Goal: Task Accomplishment & Management: Complete application form

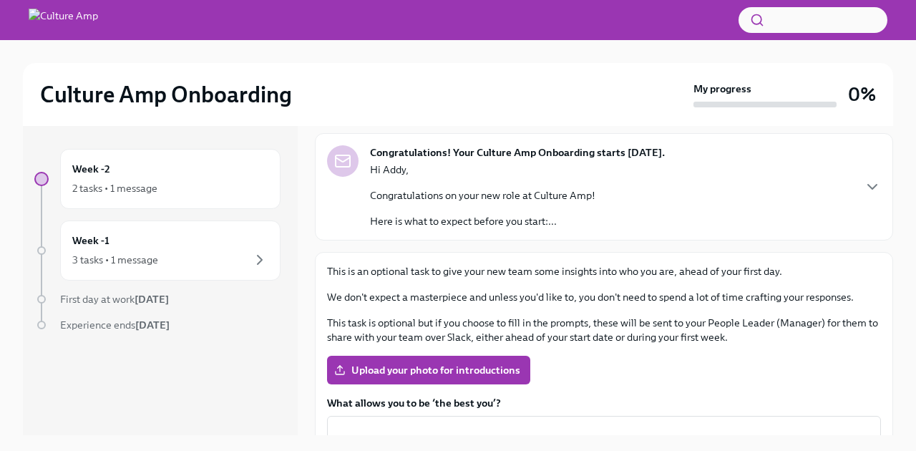
scroll to position [81, 0]
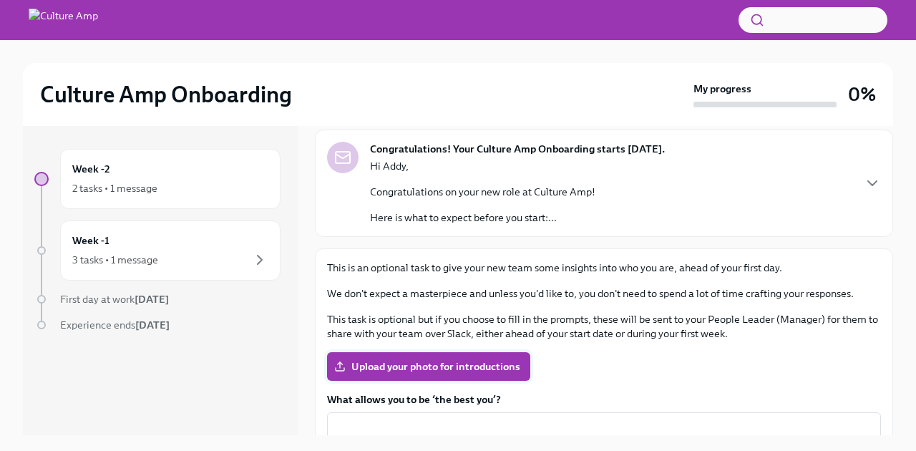
click at [388, 365] on span "Upload your photo for introductions" at bounding box center [428, 366] width 183 height 14
click at [0, 0] on input "Upload your photo for introductions" at bounding box center [0, 0] width 0 height 0
click at [448, 365] on span "Upload your photo for introductions" at bounding box center [428, 366] width 183 height 14
click at [0, 0] on input "Upload your photo for introductions" at bounding box center [0, 0] width 0 height 0
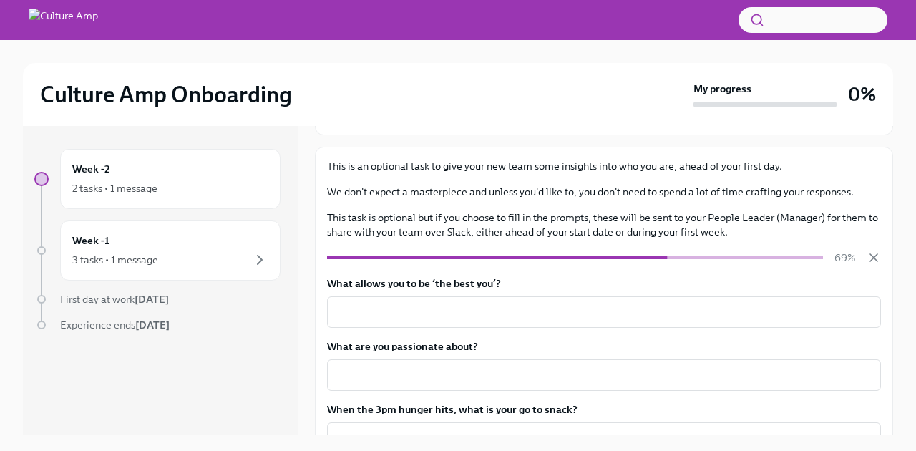
scroll to position [183, 0]
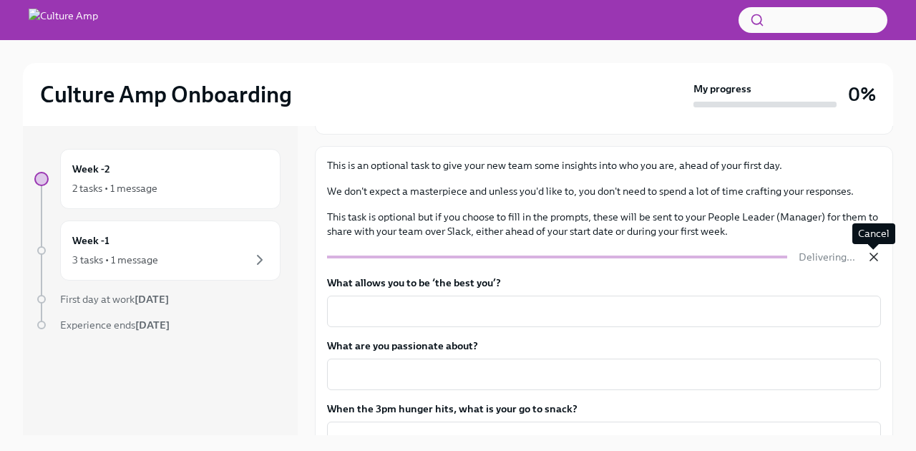
click at [873, 257] on icon "button" at bounding box center [873, 256] width 7 height 7
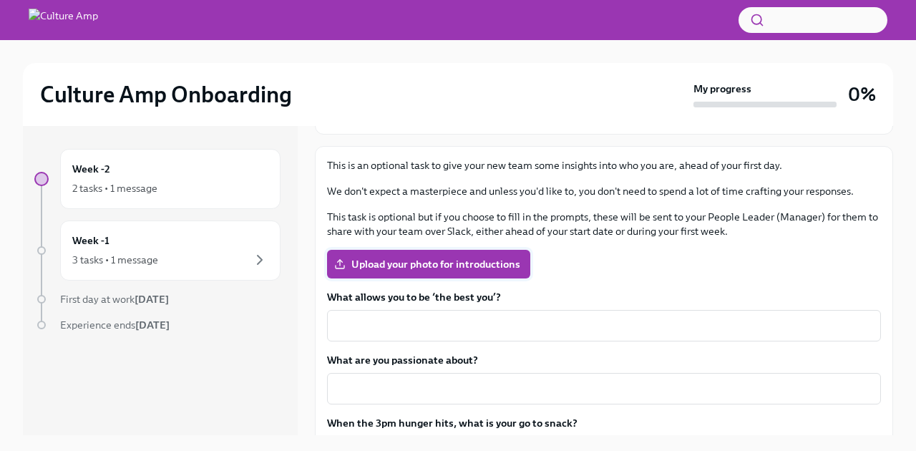
click at [403, 265] on span "Upload your photo for introductions" at bounding box center [428, 264] width 183 height 14
click at [0, 0] on input "Upload your photo for introductions" at bounding box center [0, 0] width 0 height 0
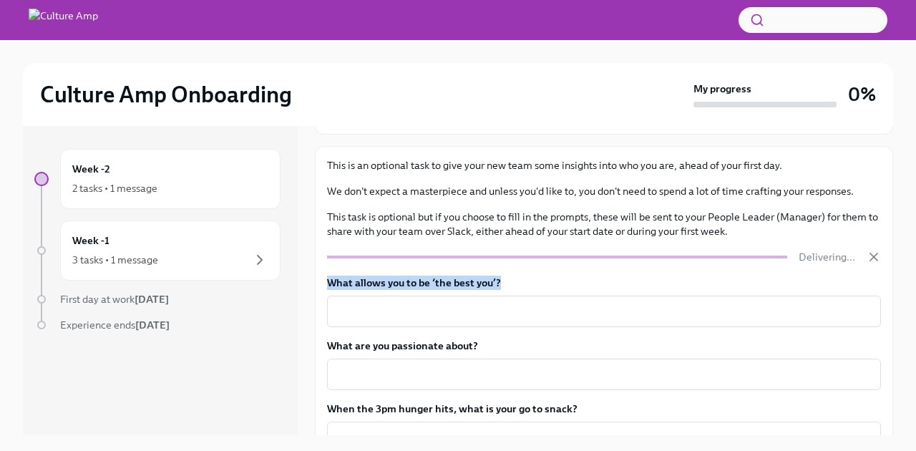
drag, startPoint x: 503, startPoint y: 281, endPoint x: 340, endPoint y: 273, distance: 163.3
click at [340, 273] on div "This is an optional task to give your new team some insights into who you are, …" at bounding box center [604, 357] width 554 height 398
copy label "What allows you to be ‘the best you’?"
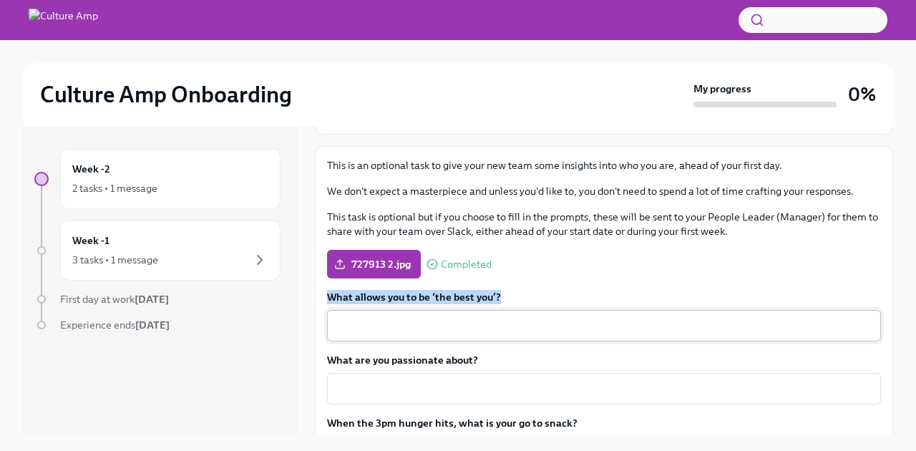
click at [333, 320] on div "x ​" at bounding box center [604, 325] width 554 height 31
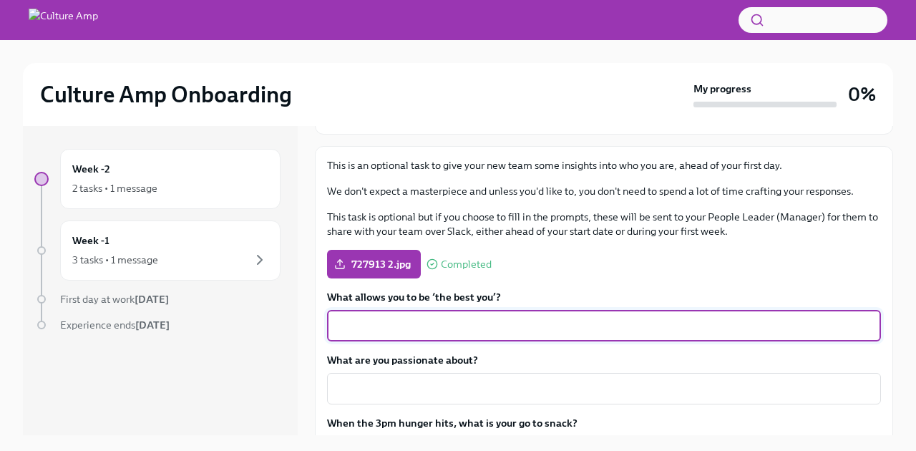
paste textarea "What allows me to be ‘the best me’ is my unwavering dedication to self-growth, …"
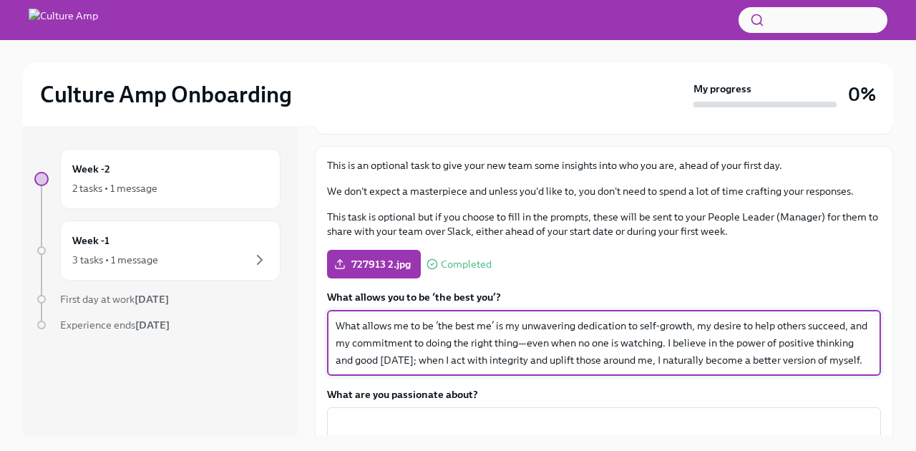
click at [528, 343] on textarea "What allows me to be ‘the best me’ is my unwavering dedication to self-growth, …" at bounding box center [603, 343] width 536 height 52
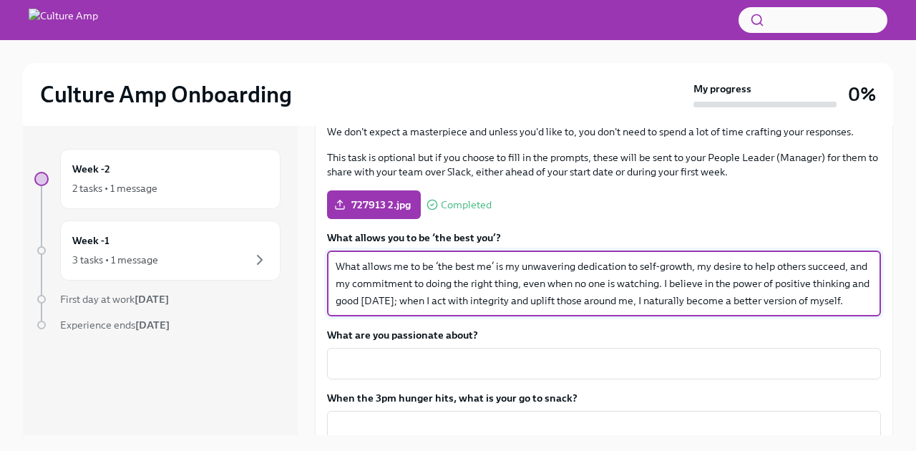
scroll to position [245, 0]
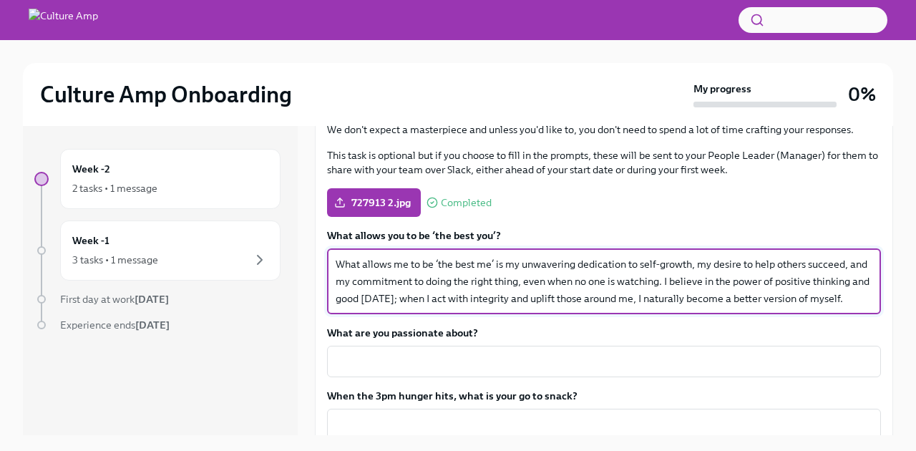
type textarea "What allows me to be ‘the best me’ is my unwavering dedication to self-growth, …"
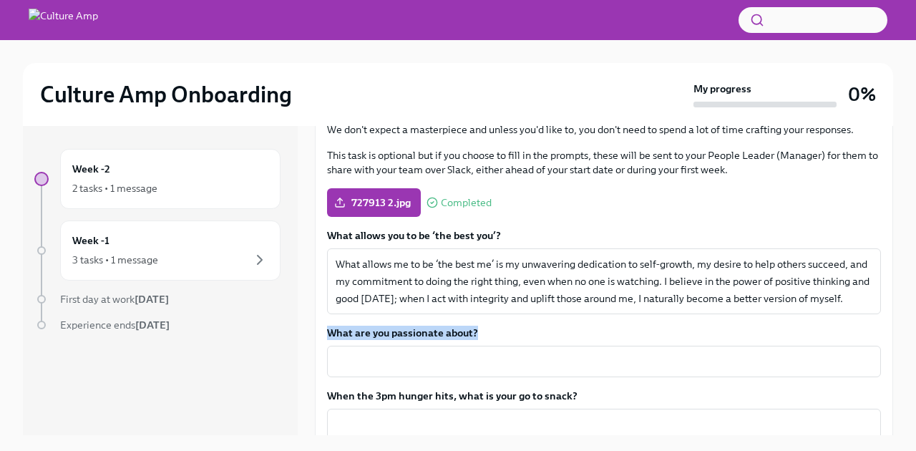
drag, startPoint x: 477, startPoint y: 328, endPoint x: 330, endPoint y: 328, distance: 147.4
click at [330, 328] on label "What are you passionate about?" at bounding box center [604, 332] width 554 height 14
copy label "What are you passionate about?"
click at [338, 357] on textarea "What are you passionate about?" at bounding box center [603, 361] width 536 height 17
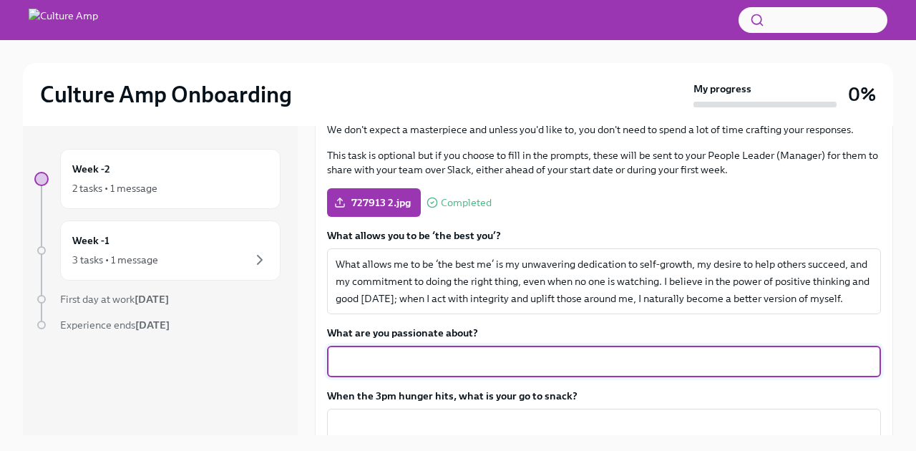
paste textarea "Professionally, I’m passionate about simplifying complex technical concepts and…"
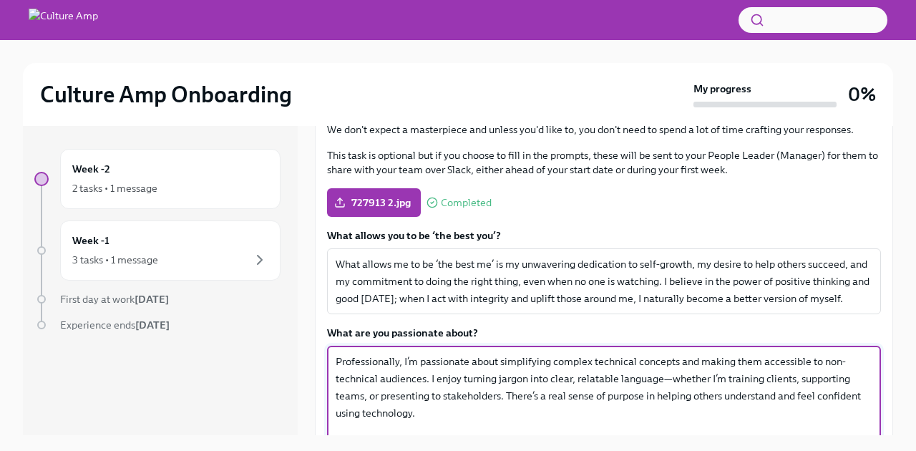
scroll to position [246, 0]
click at [670, 378] on textarea "Professionally, I’m passionate about simplifying complex technical concepts and…" at bounding box center [603, 394] width 536 height 86
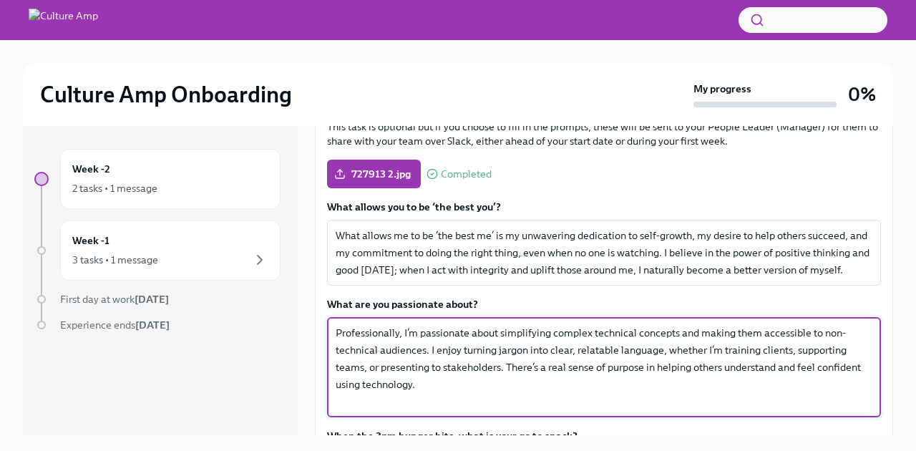
scroll to position [279, 0]
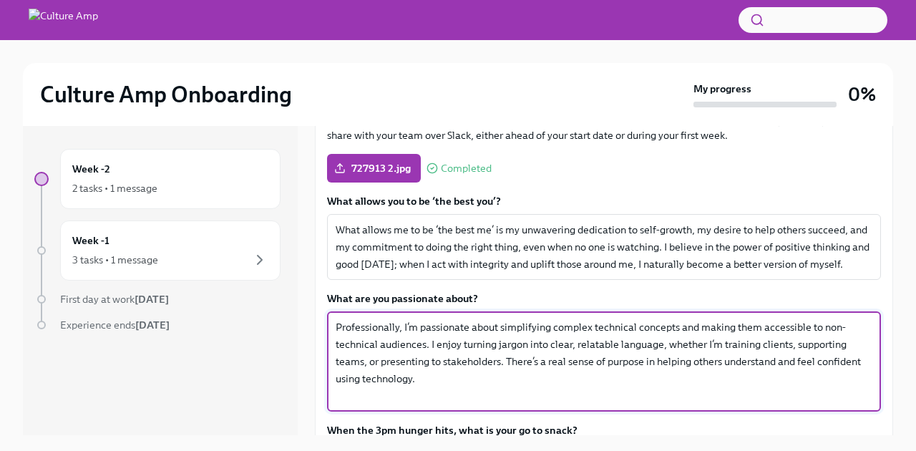
click at [425, 381] on textarea "Professionally, I’m passionate about simplifying complex technical concepts and…" at bounding box center [603, 361] width 536 height 86
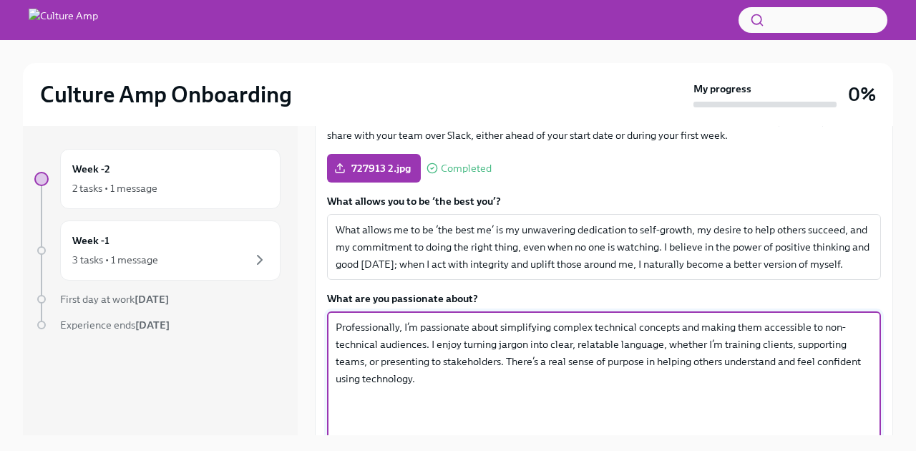
paste textarea "Outside of work, I’m passionate about reading inspirational quotes and actually…"
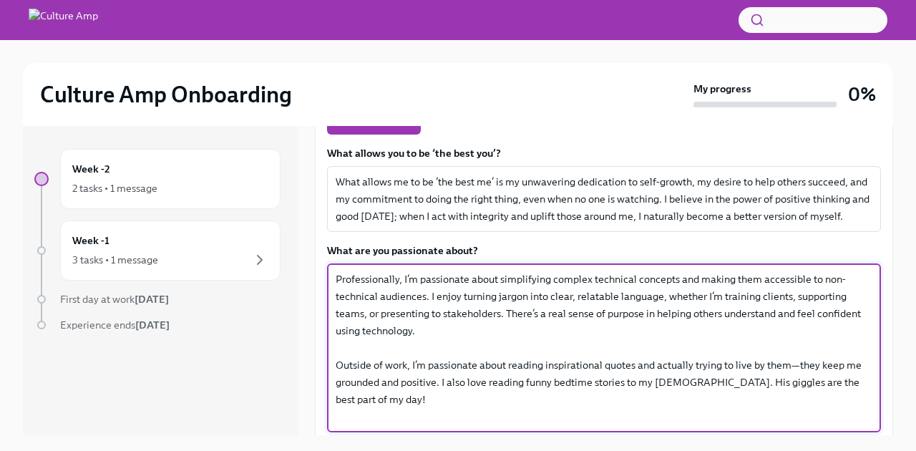
scroll to position [325, 0]
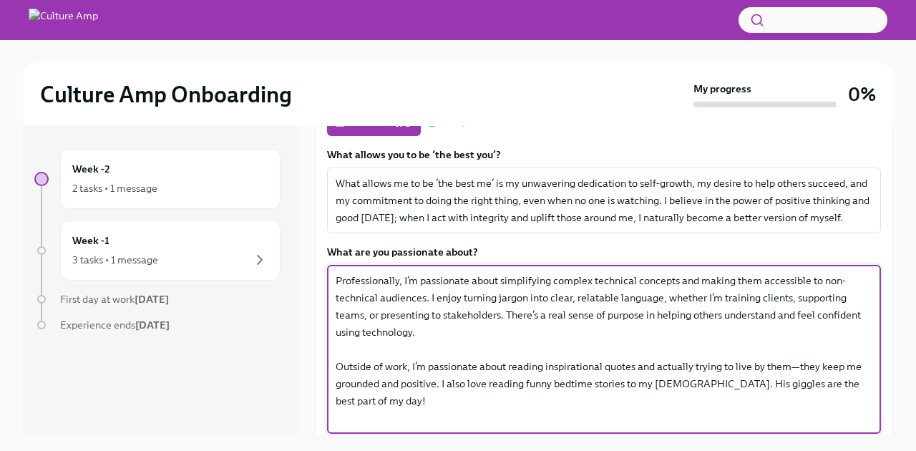
click at [798, 368] on textarea "Professionally, I’m passionate about simplifying complex technical concepts and…" at bounding box center [603, 349] width 536 height 155
drag, startPoint x: 442, startPoint y: 386, endPoint x: 455, endPoint y: 386, distance: 12.9
click at [455, 386] on textarea "Professionally, I’m passionate about simplifying complex technical concepts and…" at bounding box center [603, 349] width 536 height 155
click at [717, 386] on textarea "Professionally, I’m passionate about simplifying complex technical concepts and…" at bounding box center [603, 349] width 536 height 155
paste textarea "complete with sound effects and questionable animal voices. He’s not giving me …"
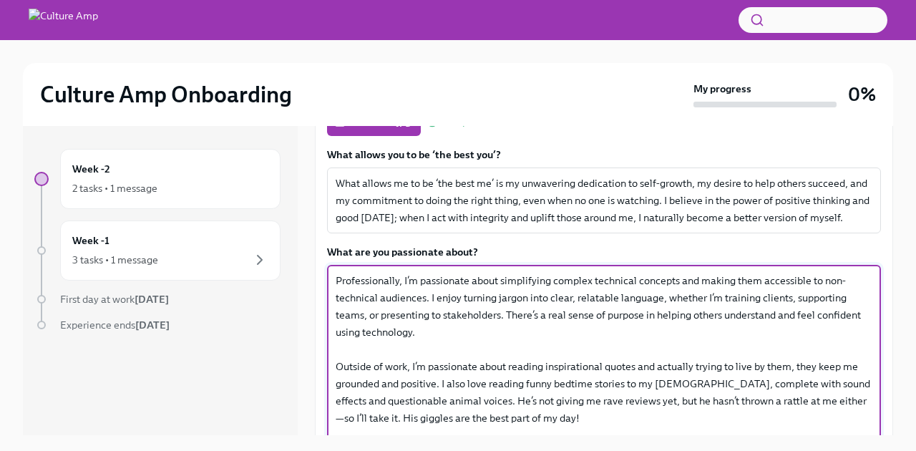
click at [432, 332] on textarea "Professionally, I’m passionate about simplifying complex technical concepts and…" at bounding box center [603, 358] width 536 height 172
click at [429, 299] on textarea "Professionally, I’m passionate about simplifying complex technical concepts and…" at bounding box center [603, 358] width 536 height 172
paste textarea "Making complex things simple (and even a little fun) is my jam."
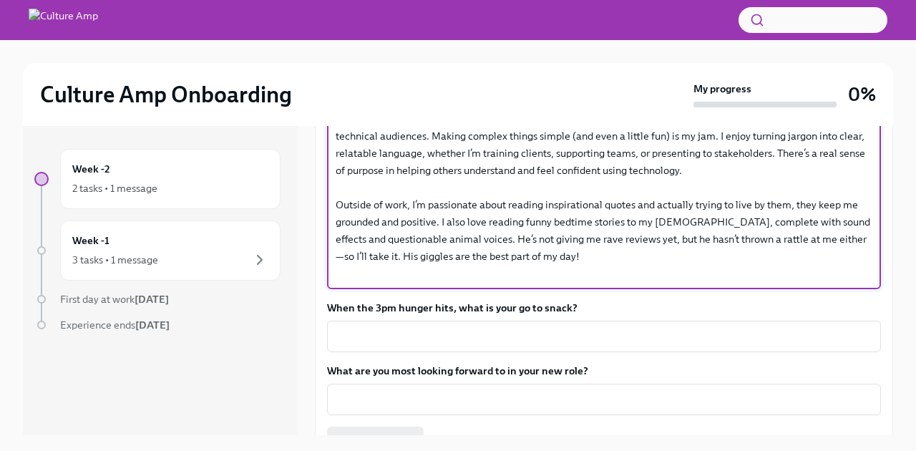
scroll to position [489, 0]
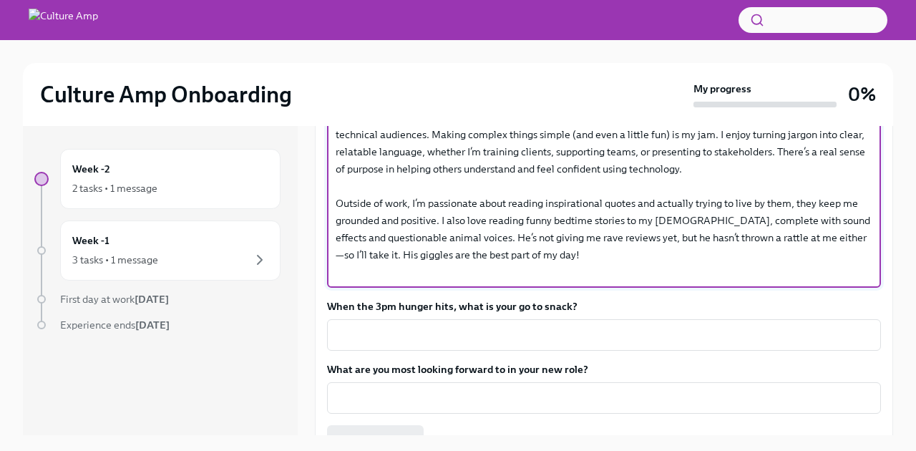
type textarea "Professionally, I’m passionate about simplifying complex technical concepts and…"
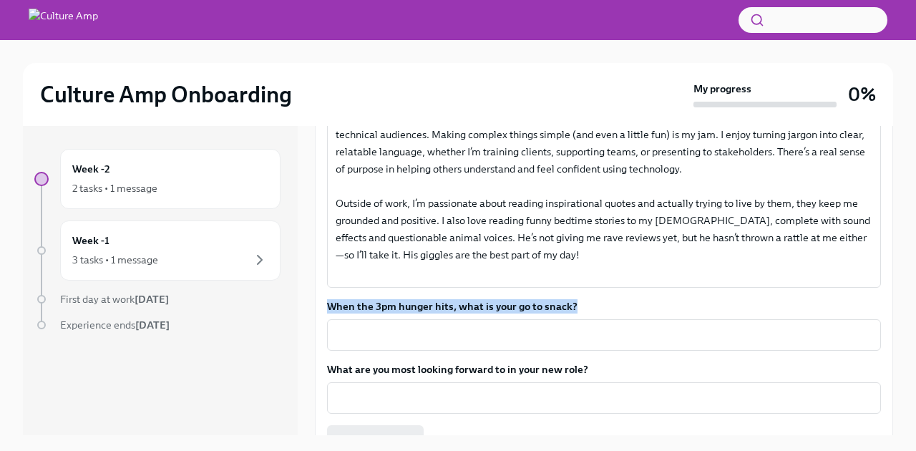
drag, startPoint x: 580, startPoint y: 305, endPoint x: 328, endPoint y: 308, distance: 252.5
click at [328, 308] on label "When the 3pm hunger hits, what is your go to snack?" at bounding box center [604, 306] width 554 height 14
copy label "When the 3pm hunger hits, what is your go to snack?"
click at [356, 335] on textarea "When the 3pm hunger hits, what is your go to snack?" at bounding box center [603, 334] width 536 height 17
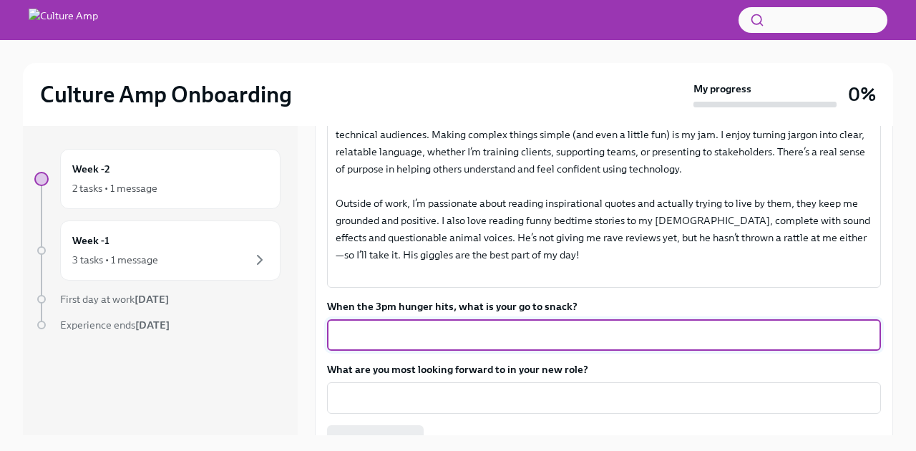
paste textarea "When the 3pm hunger hits, I’m usually not the one raiding the snack drawer—I’m …"
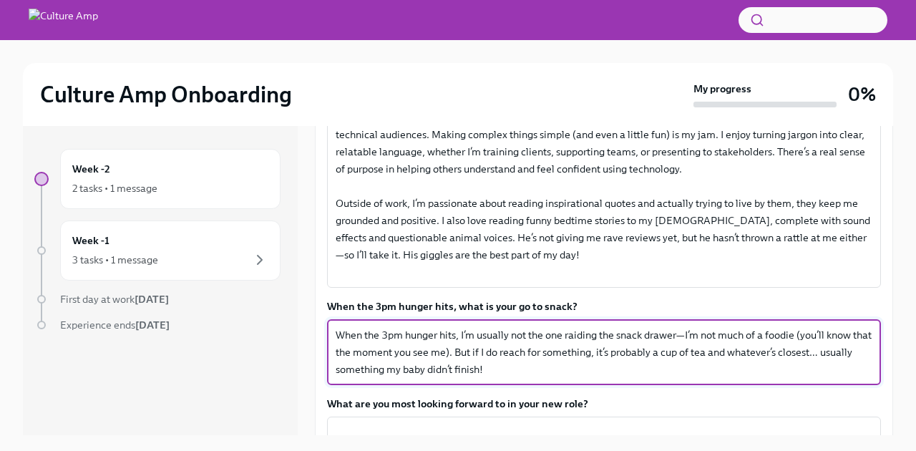
click at [685, 335] on textarea "When the 3pm hunger hits, I’m usually not the one raiding the snack drawer—I’m …" at bounding box center [603, 352] width 536 height 52
click at [521, 378] on div "When the 3pm hunger hits, I’m usually not the one raiding the snack drawer. I’m…" at bounding box center [604, 352] width 554 height 66
click at [489, 367] on textarea "When the 3pm hunger hits, I’m usually not the one raiding the snack drawer. I’m…" at bounding box center [603, 352] width 536 height 52
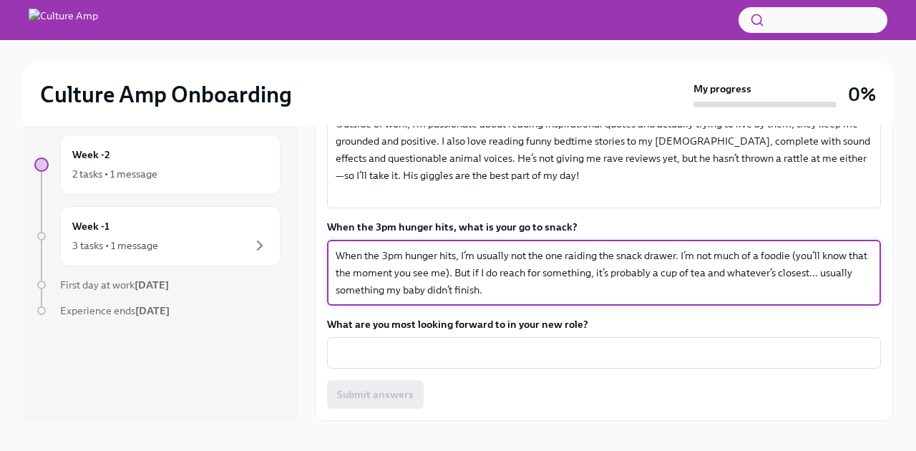
scroll to position [16, 0]
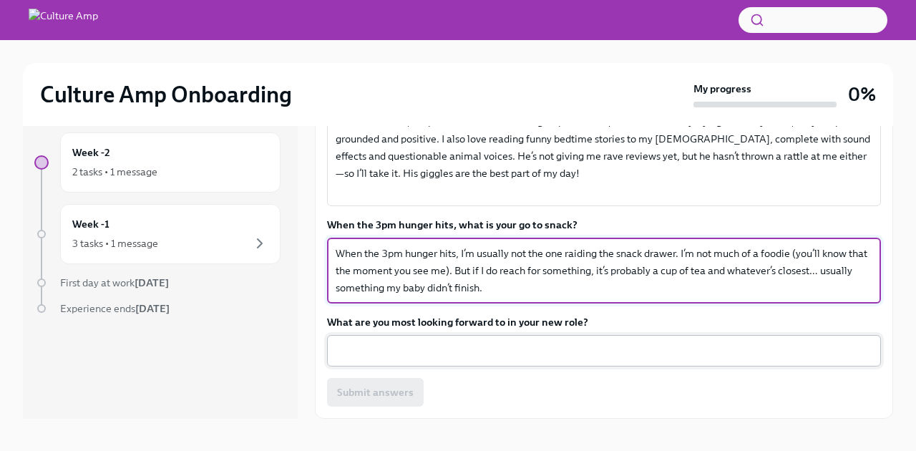
type textarea "When the 3pm hunger hits, I’m usually not the one raiding the snack drawer. I’m…"
click at [398, 346] on textarea "What are you most looking forward to in your new role?" at bounding box center [603, 350] width 536 height 17
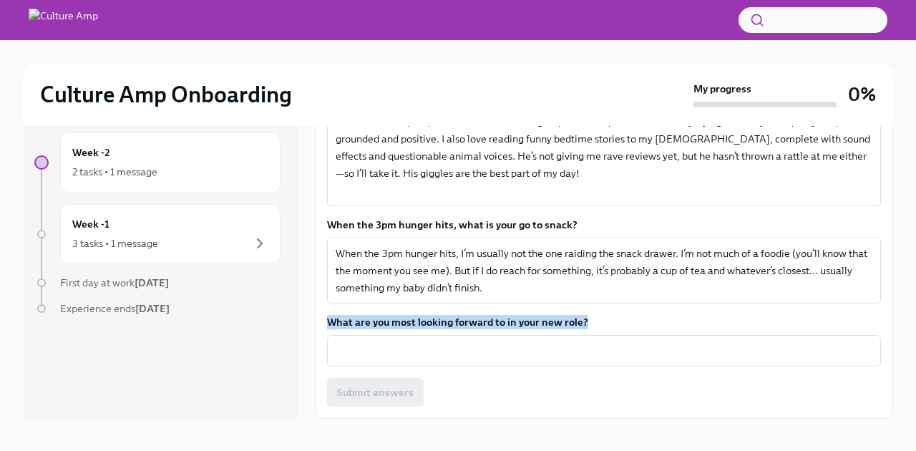
drag, startPoint x: 592, startPoint y: 316, endPoint x: 322, endPoint y: 318, distance: 270.4
click at [322, 318] on div "This is an optional task to give your new team some insights into who you are, …" at bounding box center [604, 89] width 578 height 660
copy label "What are you most looking forward to in your new role?"
click at [368, 348] on textarea "What are you most looking forward to in your new role?" at bounding box center [603, 350] width 536 height 17
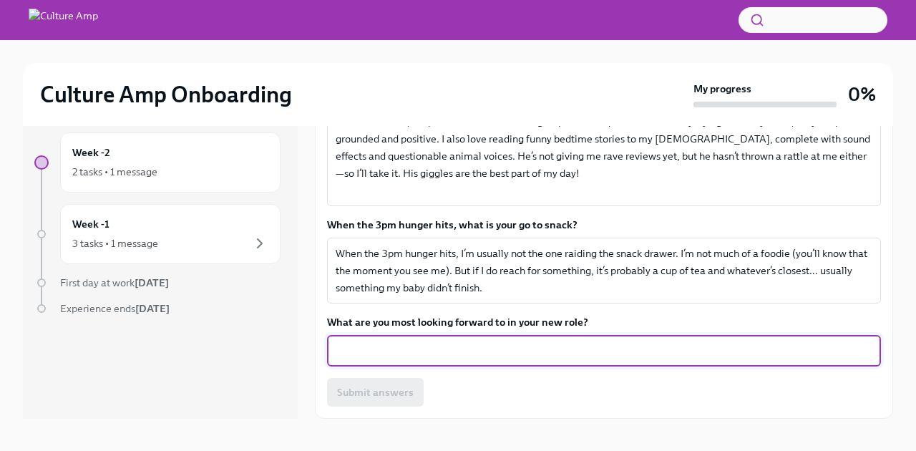
paste textarea "’m most looking forward to contributing to a better world of work by turning in…"
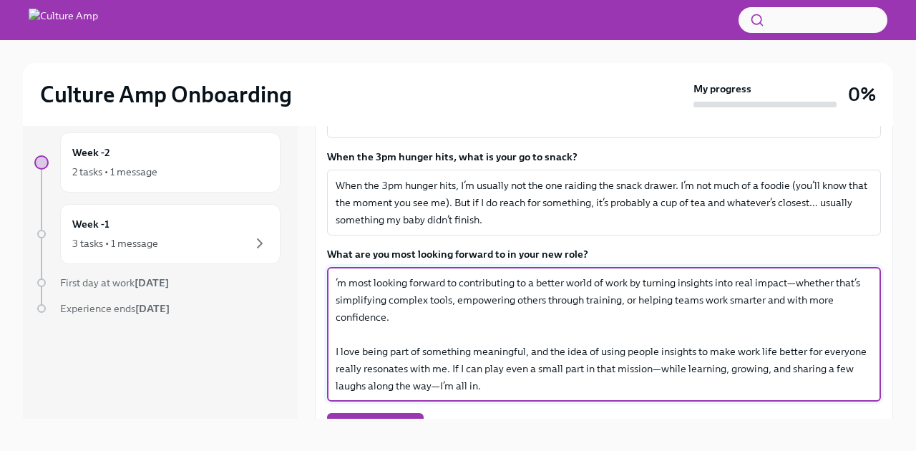
scroll to position [622, 0]
click at [334, 281] on div "’m most looking forward to contributing to a better world of work by turning in…" at bounding box center [604, 333] width 554 height 134
click at [338, 282] on textarea "’m most looking forward to contributing to a better world of work by turning in…" at bounding box center [603, 333] width 536 height 120
click at [637, 281] on textarea "I’m most looking forward to contributing to a better world of work by turning i…" at bounding box center [603, 333] width 536 height 120
click at [795, 279] on textarea "I’m most looking forward to contributing to a better world of work by turning i…" at bounding box center [603, 333] width 536 height 120
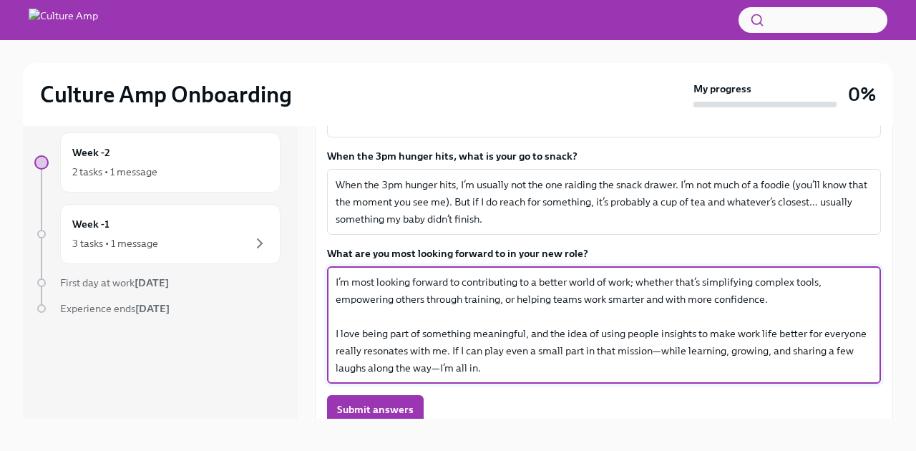
click at [338, 332] on textarea "I’m most looking forward to contributing to a better world of work; whether tha…" at bounding box center [603, 324] width 536 height 103
click at [656, 349] on textarea "I’m most looking forward to contributing to a better world of work; whether tha…" at bounding box center [603, 324] width 536 height 103
click at [438, 367] on textarea "I’m most looking forward to contributing to a better world of work; whether tha…" at bounding box center [603, 324] width 536 height 103
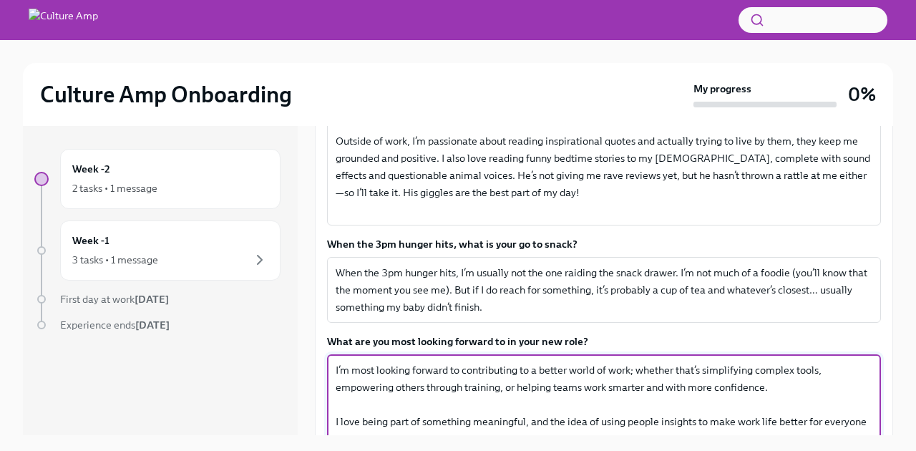
scroll to position [541, 0]
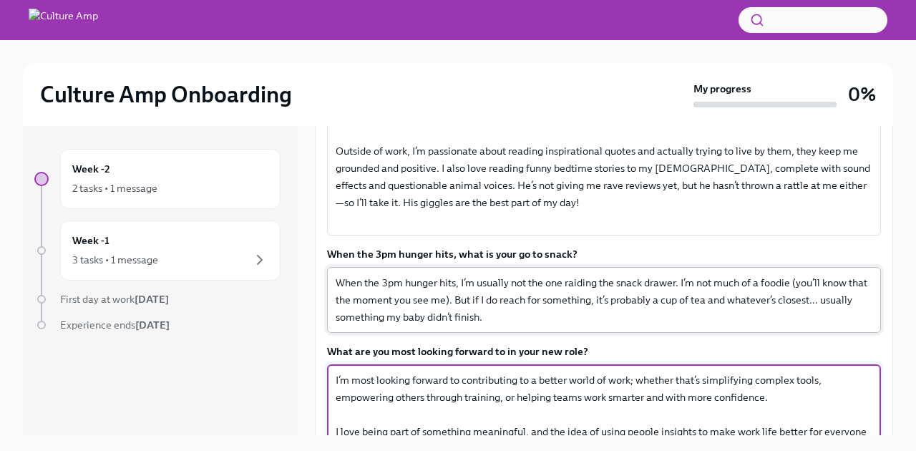
type textarea "I’m most looking forward to contributing to a better world of work; whether tha…"
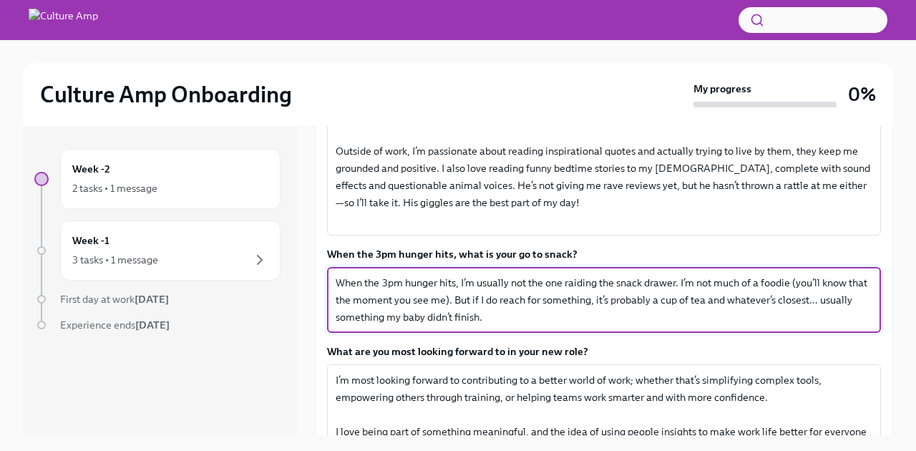
drag, startPoint x: 489, startPoint y: 321, endPoint x: 315, endPoint y: 281, distance: 178.4
click at [315, 281] on div "This is an optional task to give your new team some insights into who you are, …" at bounding box center [604, 160] width 578 height 745
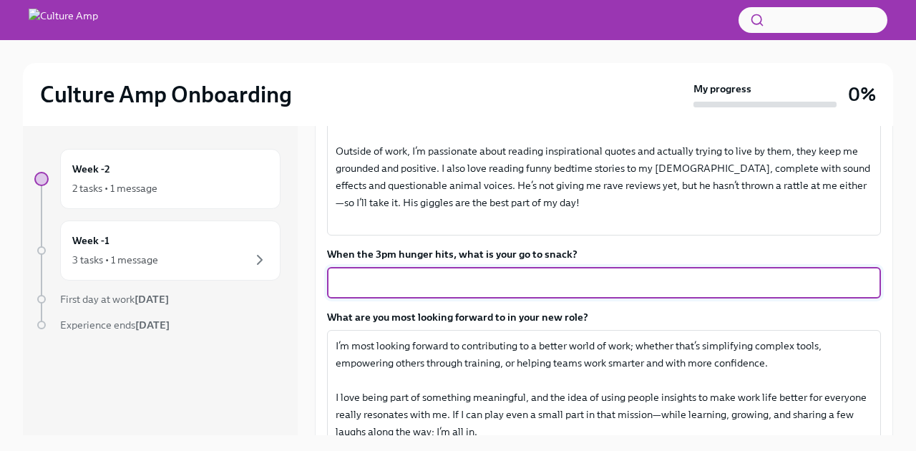
paste textarea "When the 3pm hunger hits, I’m usually not the one raiding the snack drawer—I’m …"
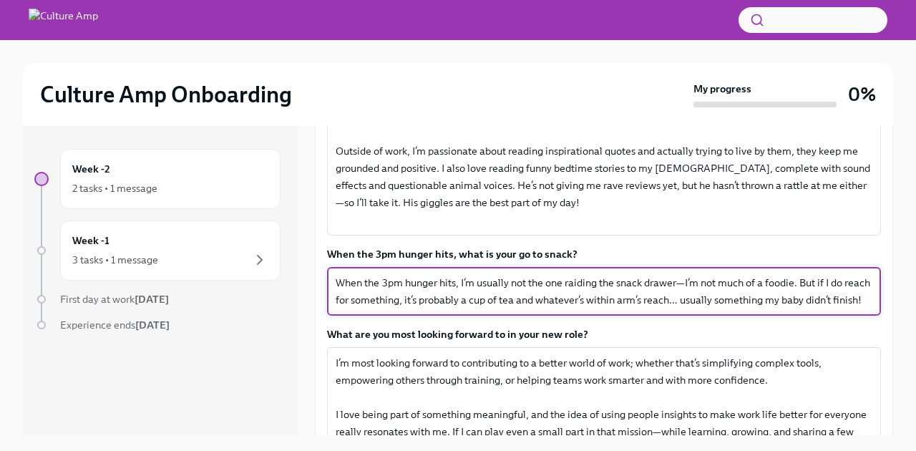
click at [667, 300] on textarea "When the 3pm hunger hits, I’m usually not the one raiding the snack drawer—I’m …" at bounding box center [603, 291] width 536 height 34
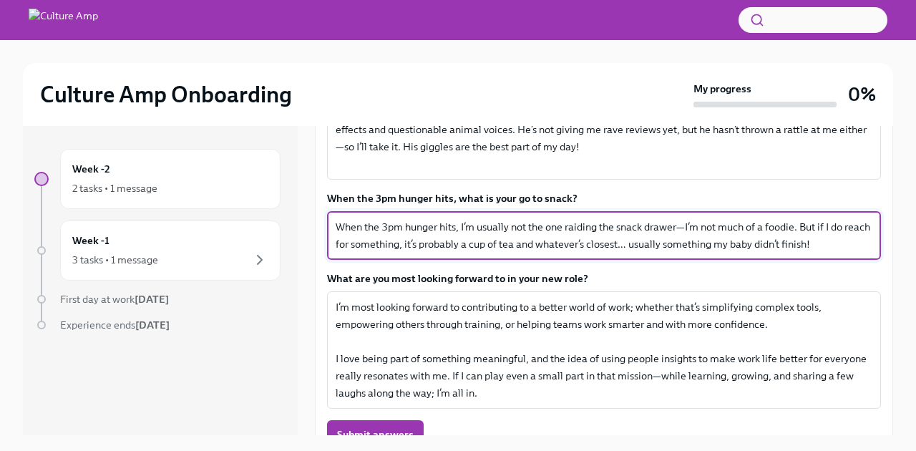
scroll to position [592, 0]
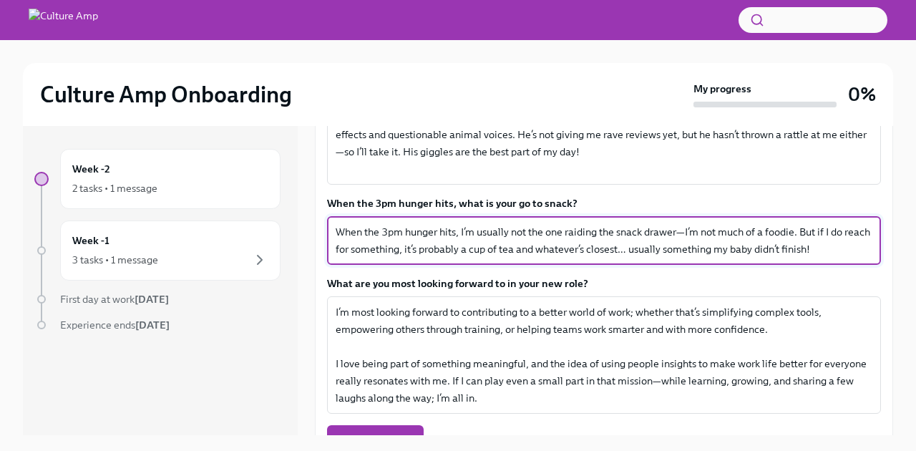
click at [687, 236] on textarea "When the 3pm hunger hits, I’m usually not the one raiding the snack drawer—I’m …" at bounding box center [603, 240] width 536 height 34
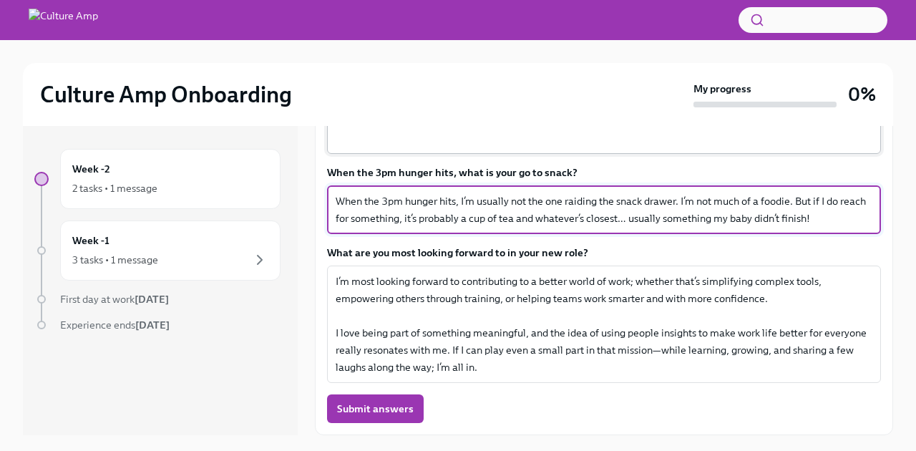
scroll to position [24, 0]
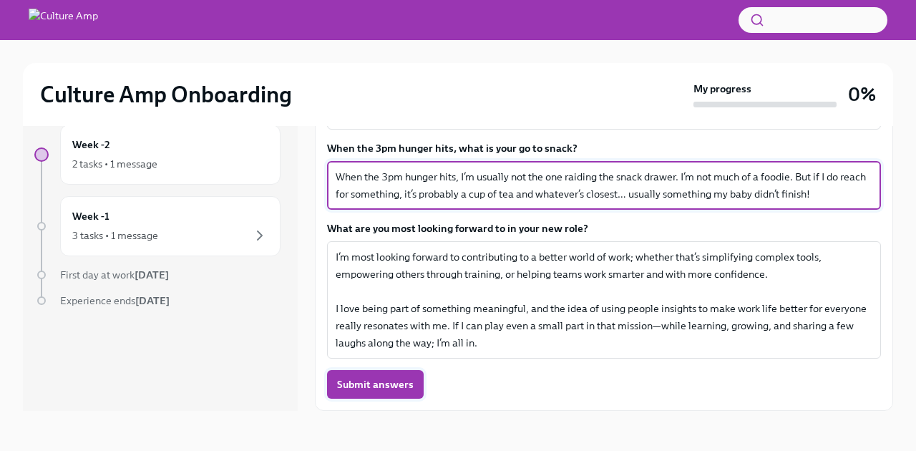
type textarea "When the 3pm hunger hits, I’m usually not the one raiding the snack drawer. I’m…"
click at [363, 386] on span "Submit answers" at bounding box center [375, 384] width 77 height 14
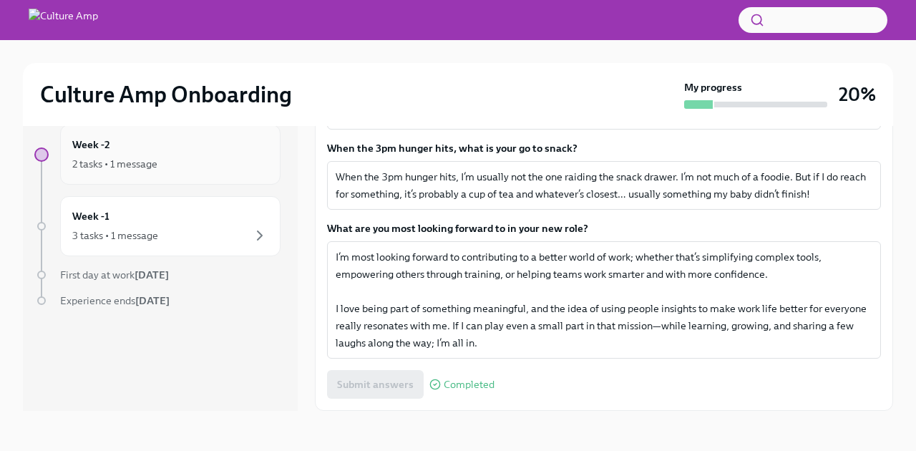
click at [177, 148] on div "Week -2 2 tasks • 1 message" at bounding box center [170, 155] width 196 height 36
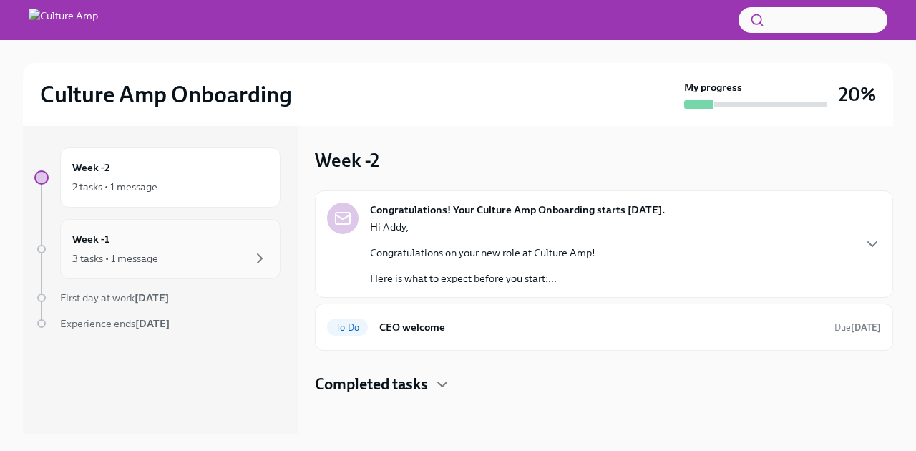
click at [179, 242] on div "Week -1 3 tasks • 1 message" at bounding box center [170, 249] width 196 height 36
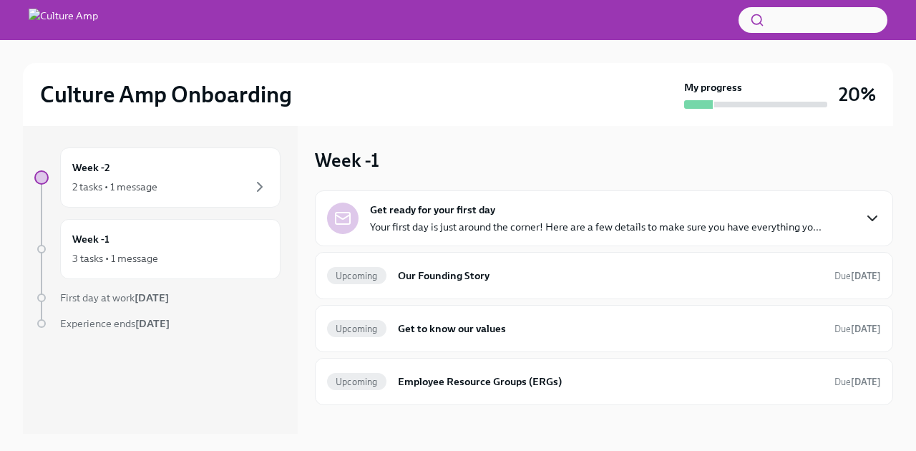
click at [869, 213] on icon "button" at bounding box center [871, 218] width 17 height 17
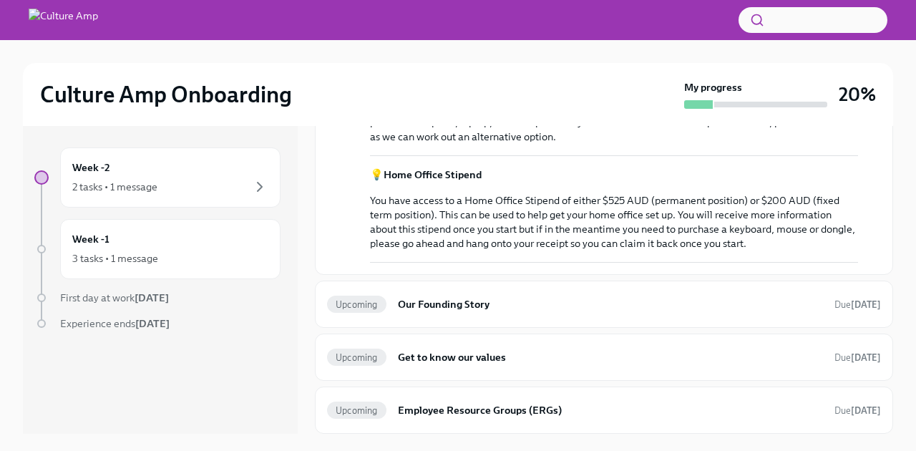
scroll to position [569, 0]
drag, startPoint x: 370, startPoint y: 359, endPoint x: 682, endPoint y: 383, distance: 313.5
click at [687, 312] on h6 "Our Founding Story" at bounding box center [610, 304] width 425 height 16
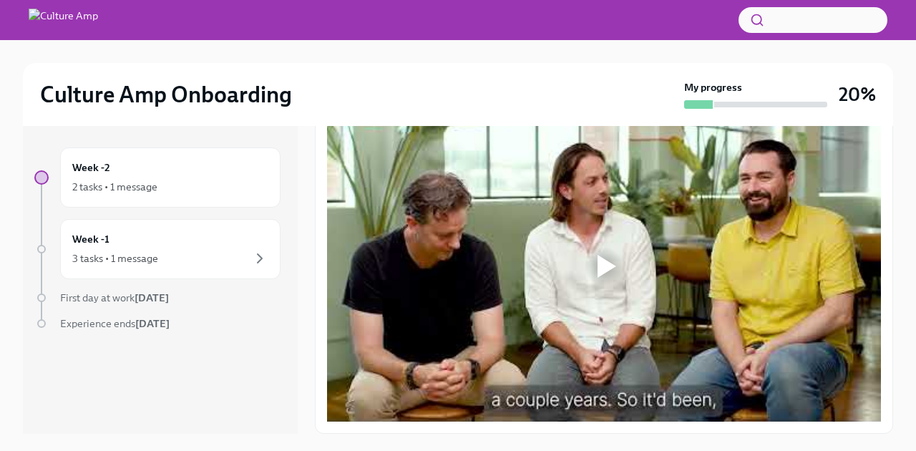
scroll to position [24, 0]
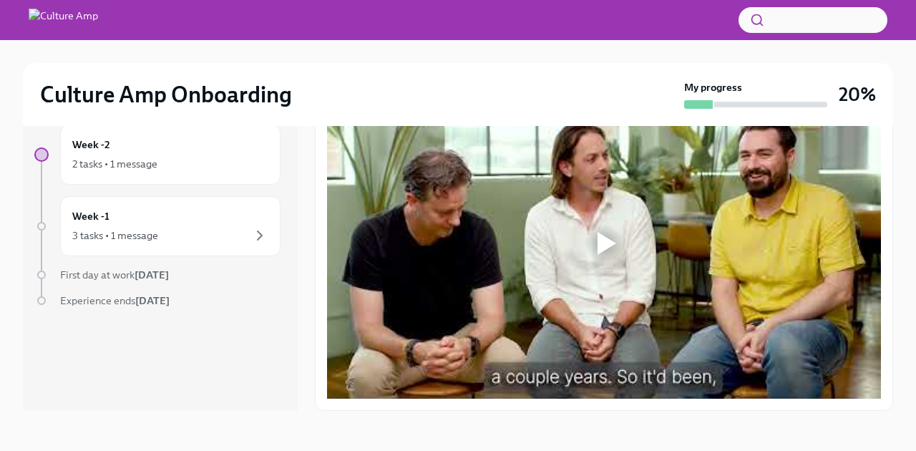
click at [206, 275] on div "First day at work [DATE]" at bounding box center [170, 275] width 220 height 14
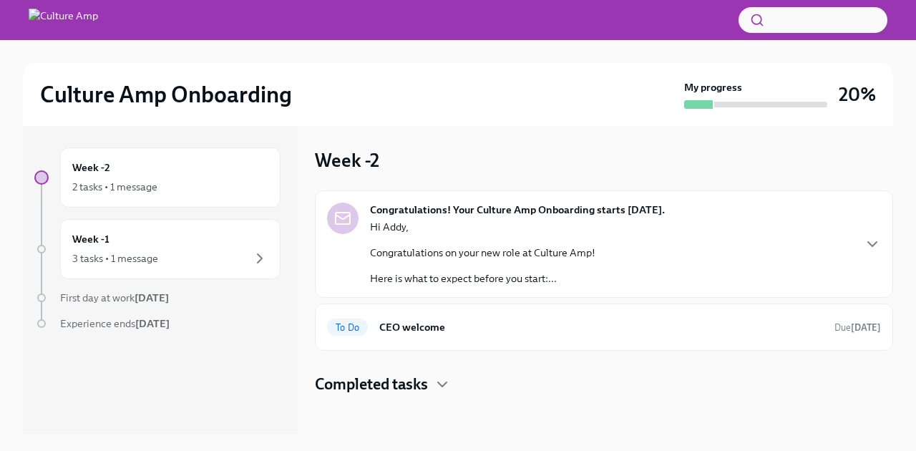
scroll to position [1, 0]
click at [200, 298] on div "First day at work [DATE]" at bounding box center [170, 297] width 220 height 14
click at [219, 260] on div "3 tasks • 1 message" at bounding box center [170, 258] width 196 height 17
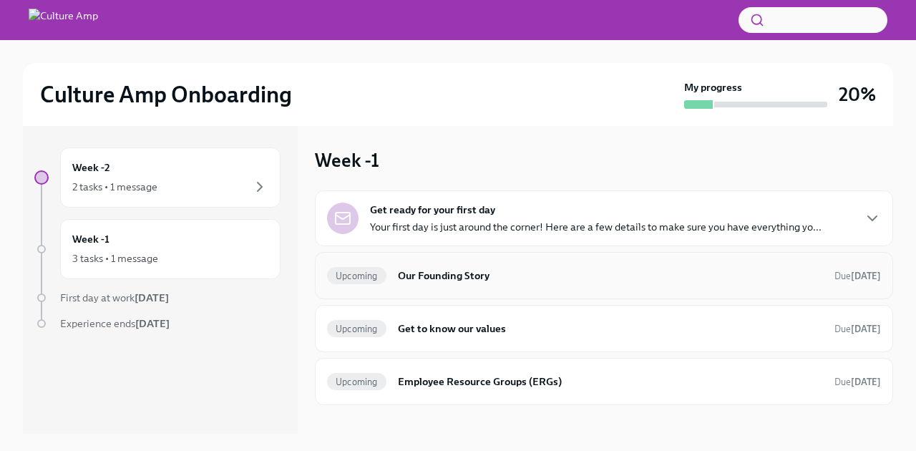
click at [549, 278] on h6 "Our Founding Story" at bounding box center [610, 276] width 425 height 16
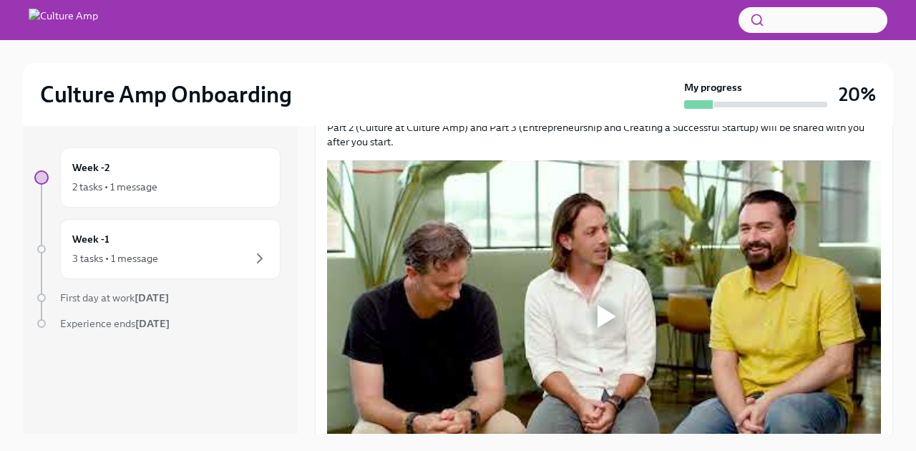
scroll to position [228, 0]
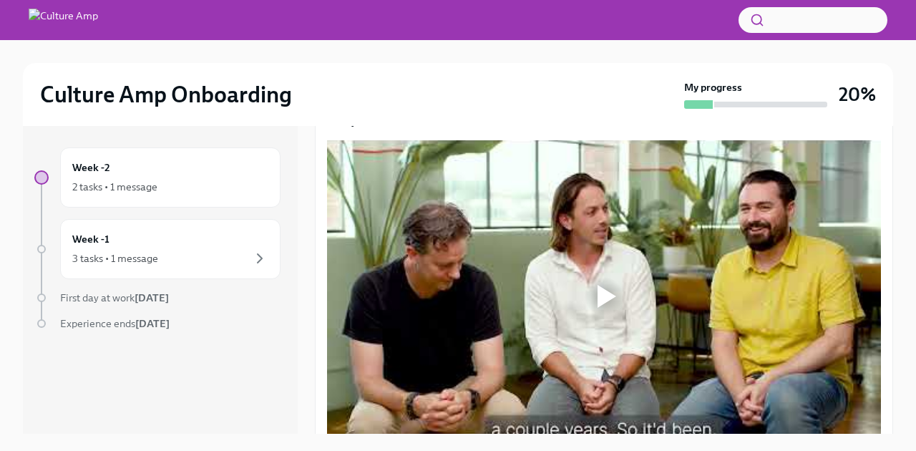
click at [611, 301] on div at bounding box center [606, 296] width 19 height 23
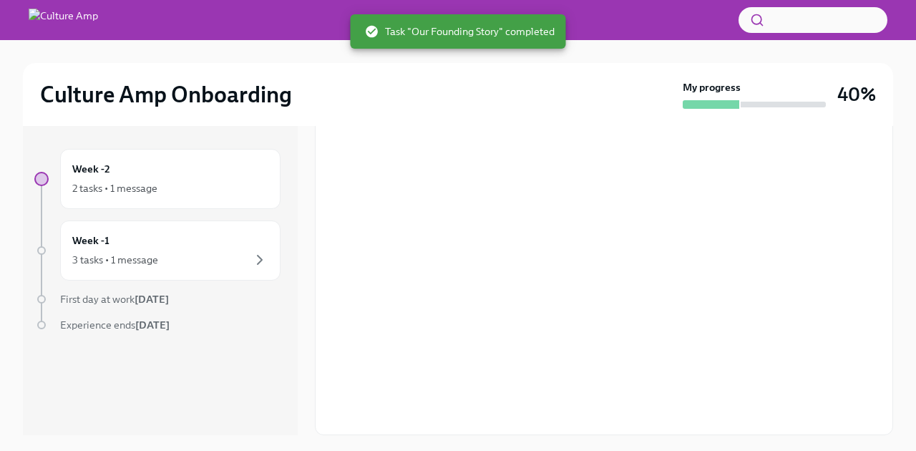
scroll to position [24, 0]
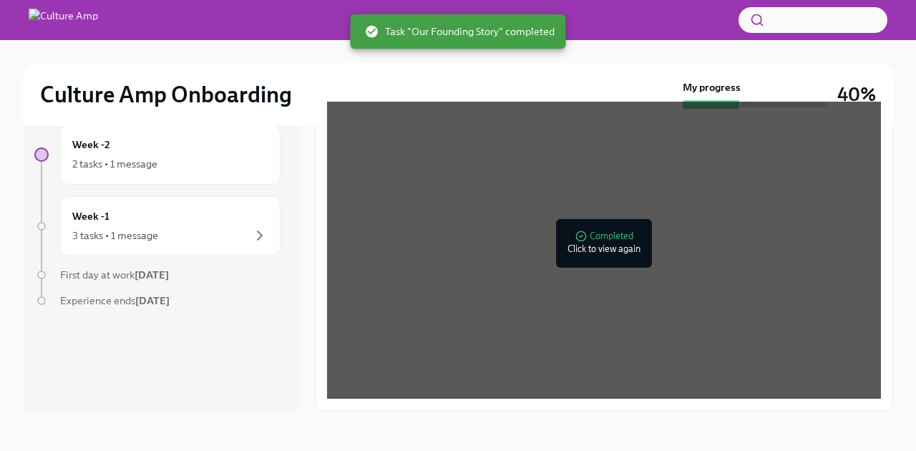
click at [212, 276] on div "First day at work [DATE]" at bounding box center [170, 275] width 220 height 14
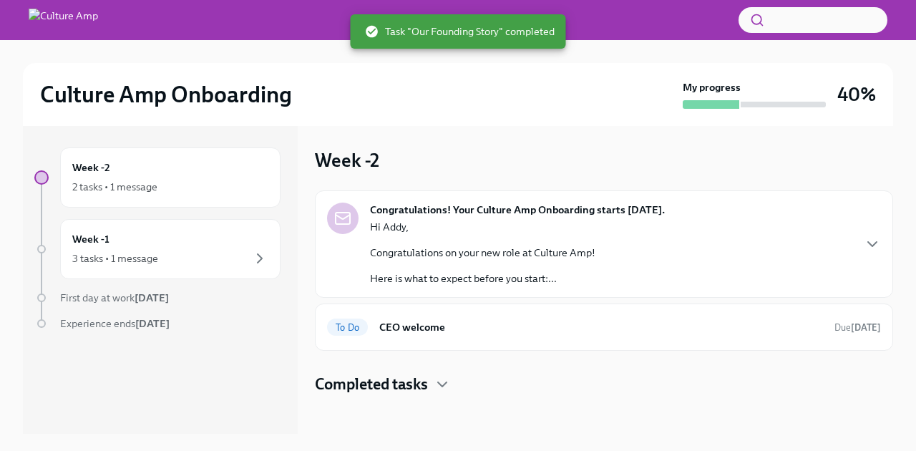
scroll to position [1, 0]
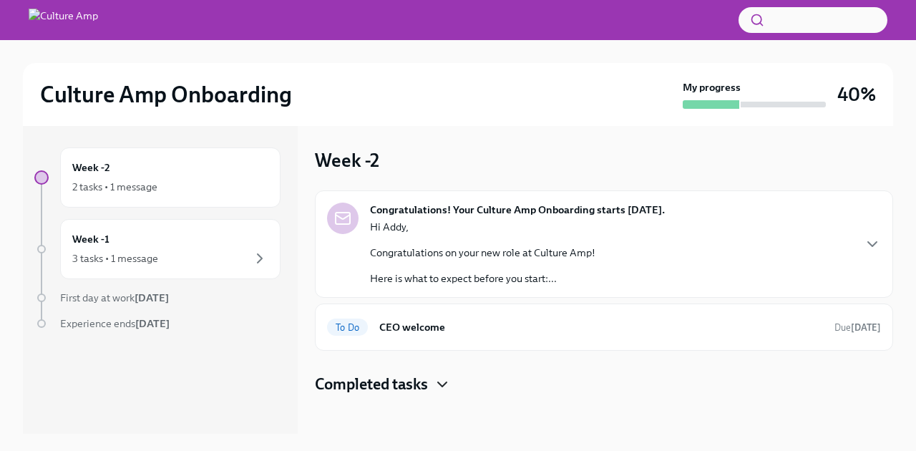
click at [441, 384] on icon "button" at bounding box center [442, 384] width 9 height 4
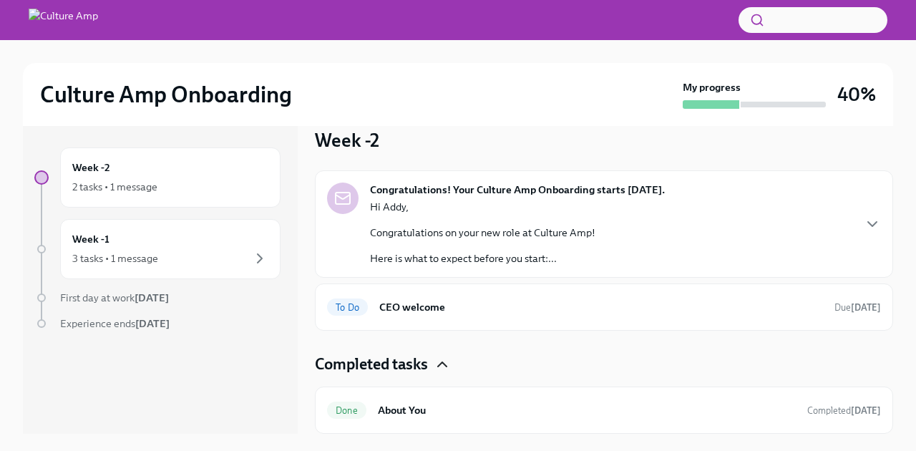
scroll to position [0, 0]
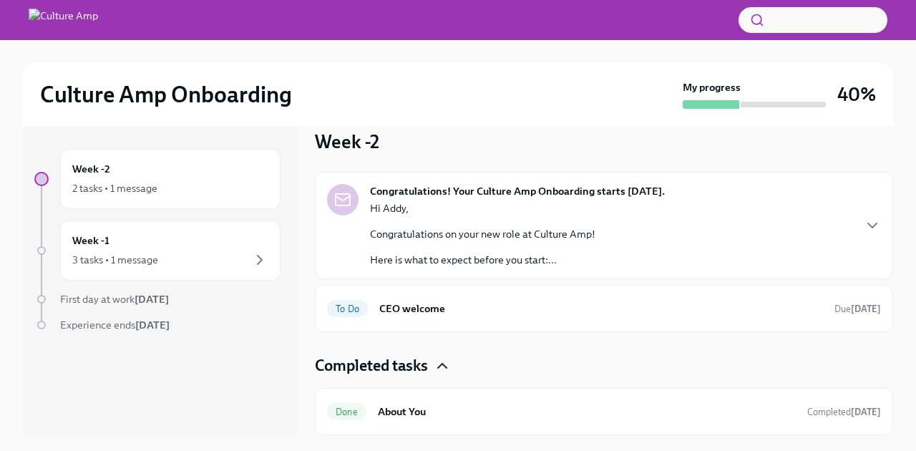
click at [169, 303] on strong "[DATE]" at bounding box center [151, 299] width 34 height 13
click at [165, 237] on div "Week -1 3 tasks • 1 message" at bounding box center [170, 250] width 196 height 36
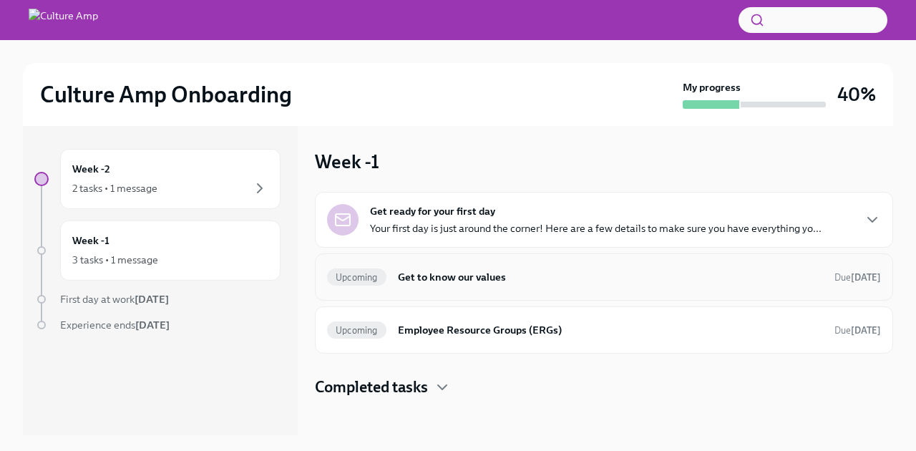
click at [492, 278] on h6 "Get to know our values" at bounding box center [610, 277] width 425 height 16
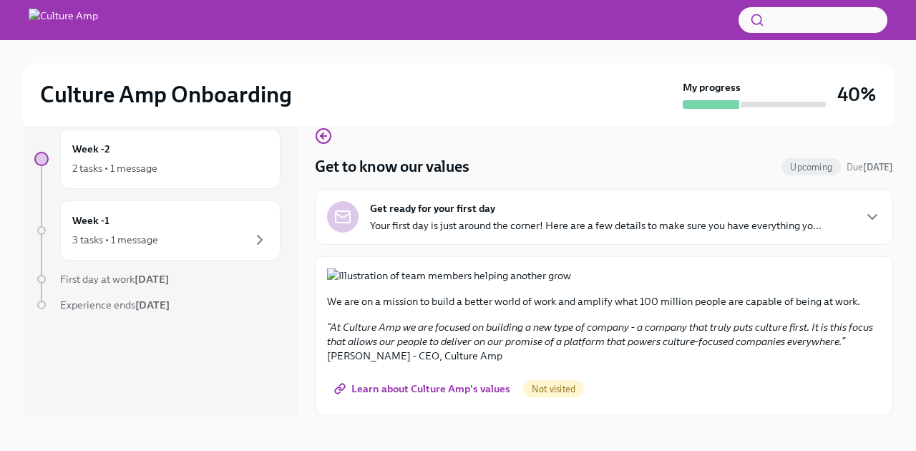
scroll to position [22, 0]
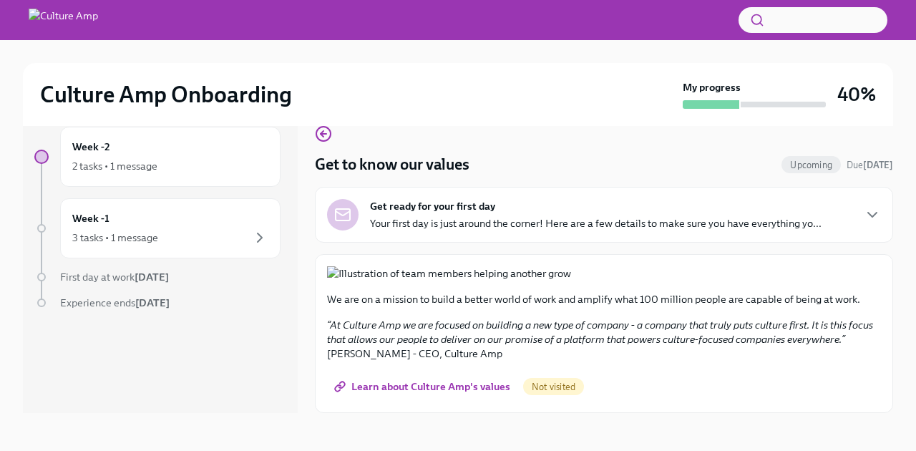
click at [459, 387] on span "Learn about Culture Amp's values" at bounding box center [423, 386] width 173 height 14
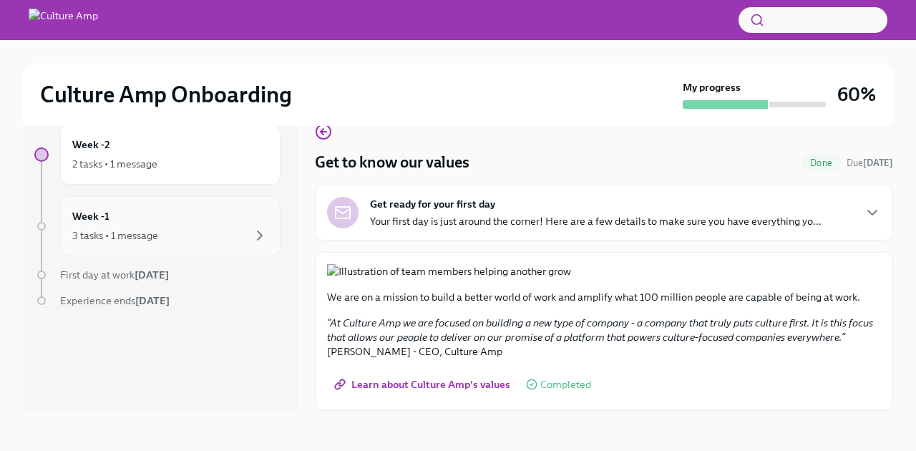
click at [207, 231] on div "3 tasks • 1 message" at bounding box center [170, 235] width 196 height 17
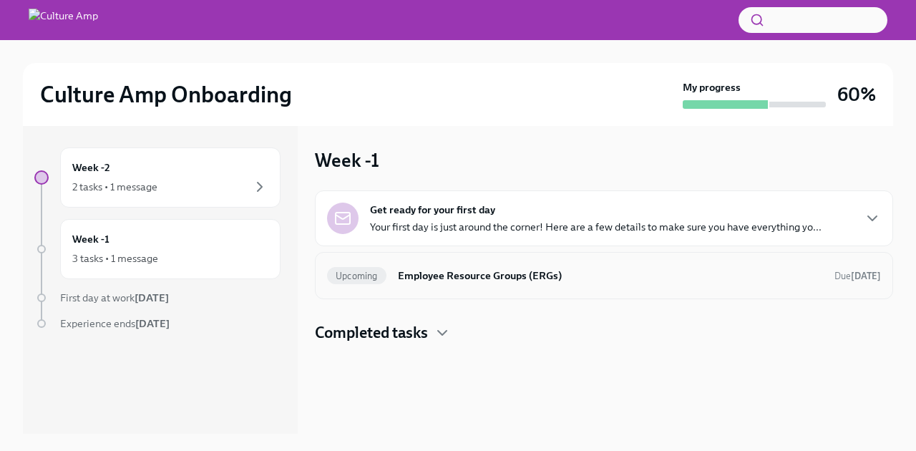
click at [479, 276] on h6 "Employee Resource Groups (ERGs)" at bounding box center [610, 276] width 425 height 16
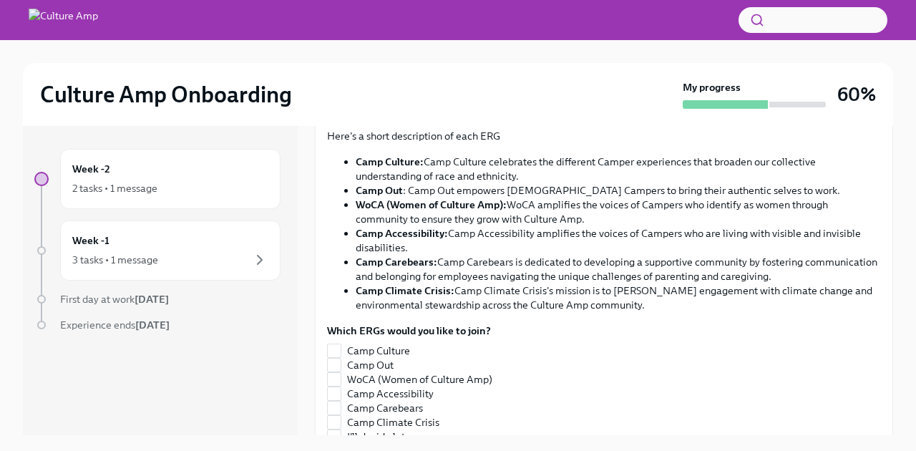
scroll to position [283, 0]
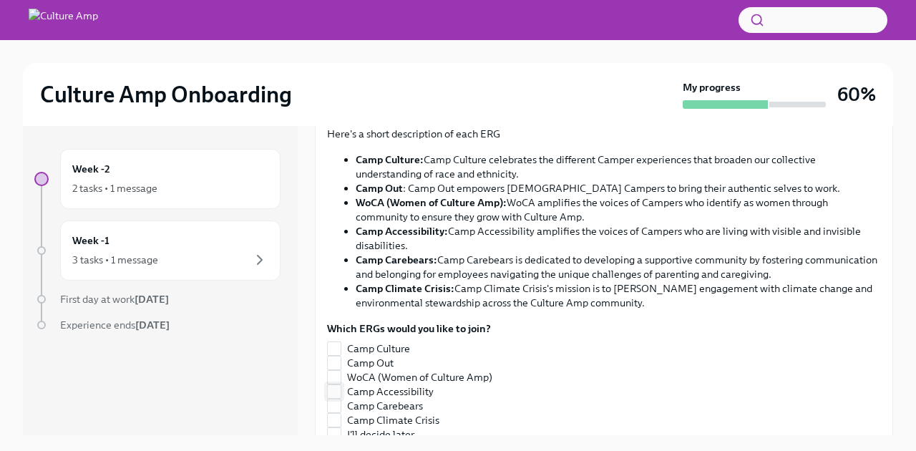
click at [339, 395] on input "Camp Accessibility" at bounding box center [334, 391] width 13 height 13
checkbox input "true"
click at [338, 375] on input "WoCA (Women of Culture Amp)" at bounding box center [334, 377] width 13 height 13
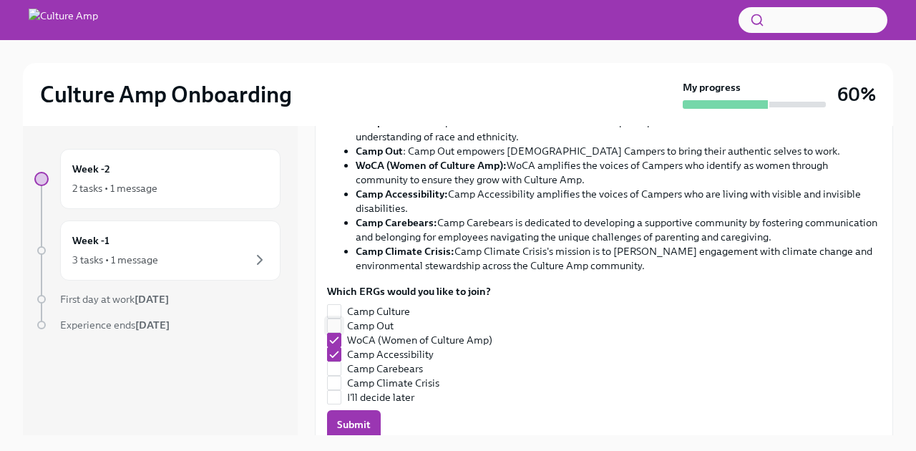
scroll to position [319, 0]
click at [332, 340] on input "WoCA (Women of Culture Amp)" at bounding box center [334, 341] width 13 height 13
checkbox input "false"
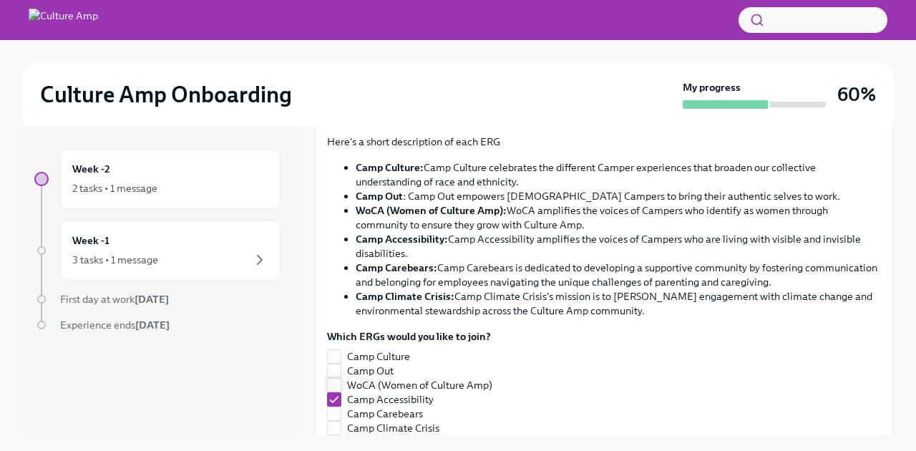
scroll to position [270, 0]
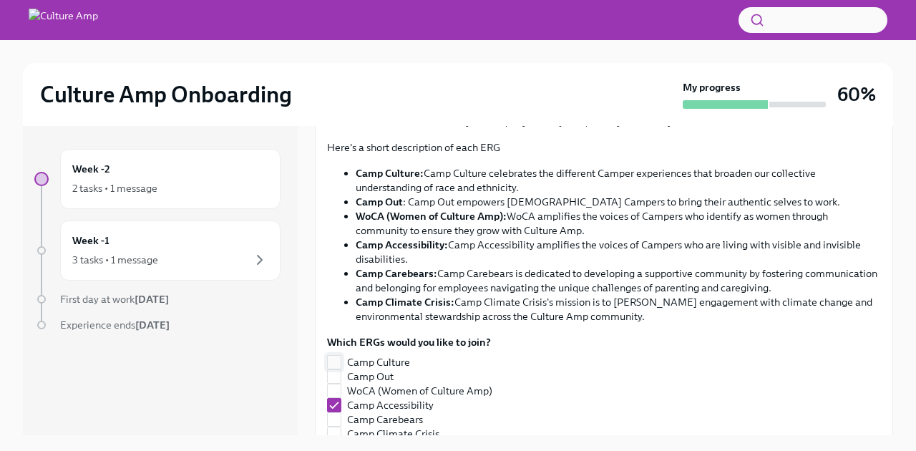
click at [339, 362] on input "Camp Culture" at bounding box center [334, 362] width 13 height 13
checkbox input "true"
click at [337, 391] on input "WoCA (Women of Culture Amp)" at bounding box center [334, 390] width 13 height 13
checkbox input "true"
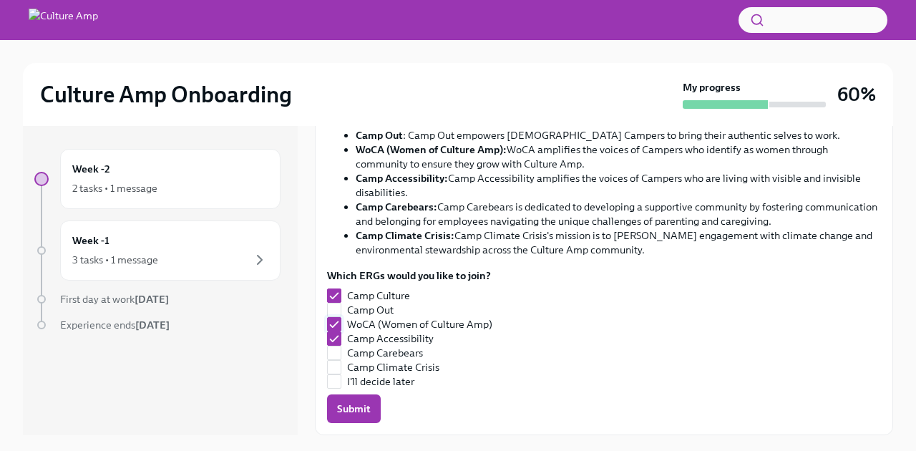
scroll to position [4, 0]
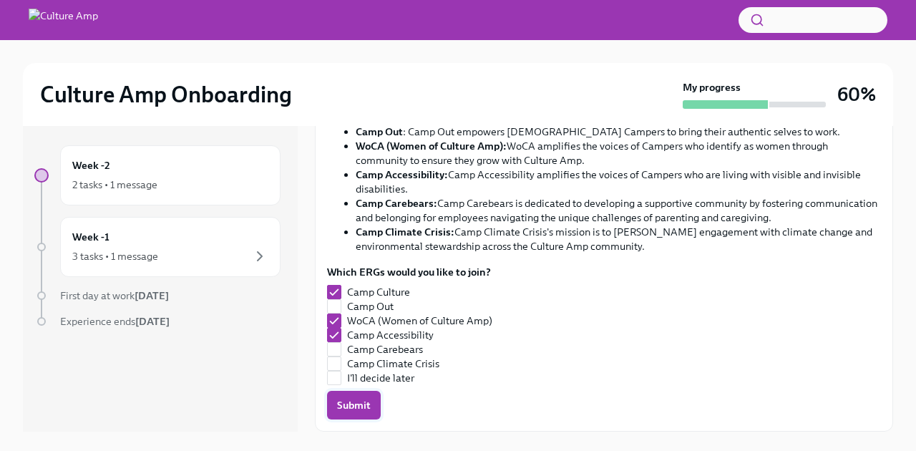
click at [361, 403] on span "Submit" at bounding box center [354, 405] width 34 height 14
checkbox input "false"
checkbox input "true"
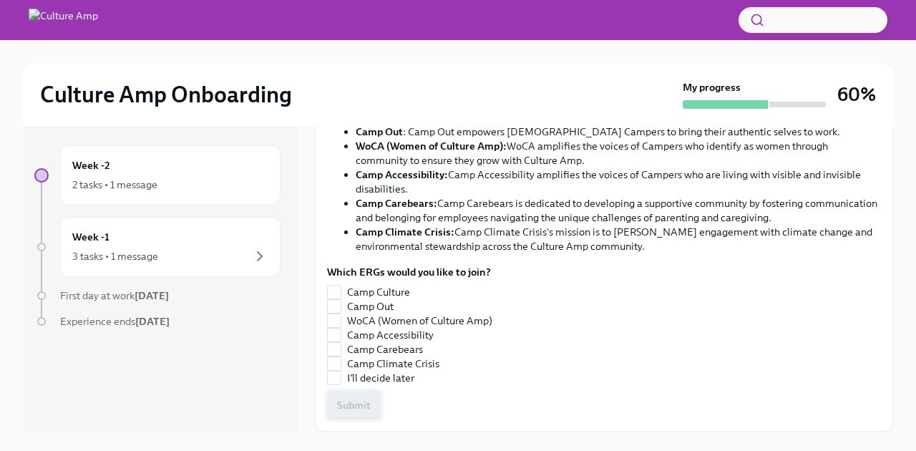
checkbox input "true"
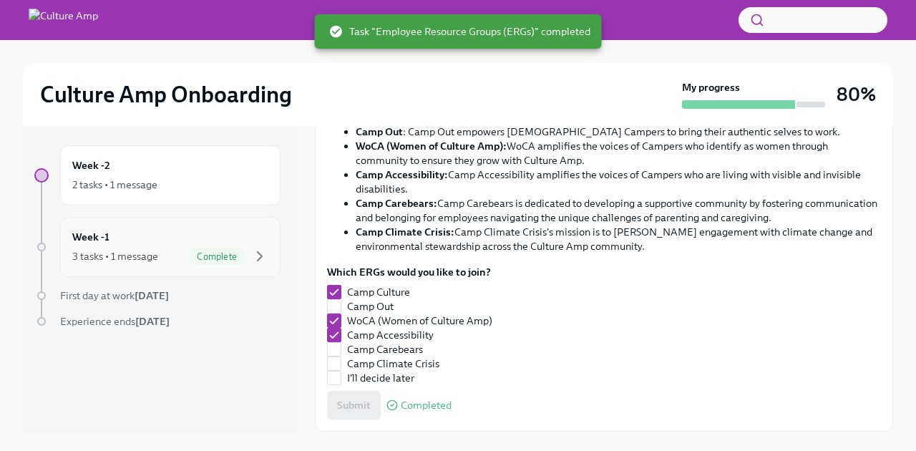
click at [134, 263] on div "3 tasks • 1 message Complete" at bounding box center [170, 255] width 196 height 17
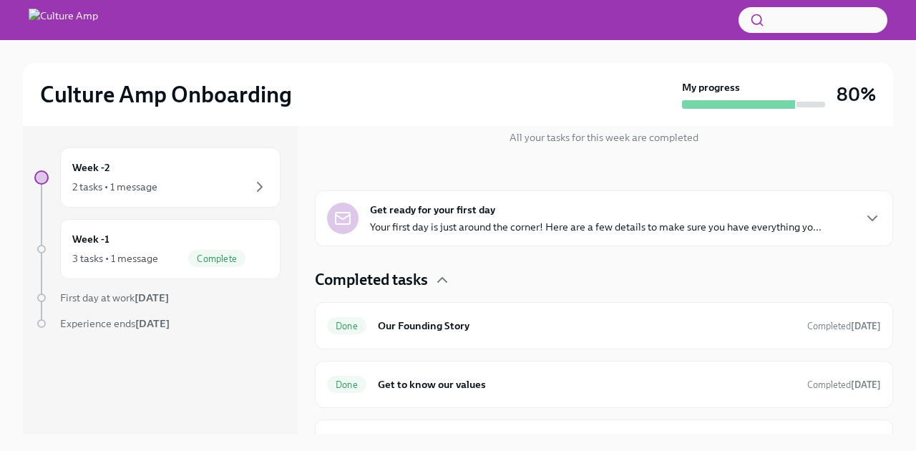
scroll to position [202, 0]
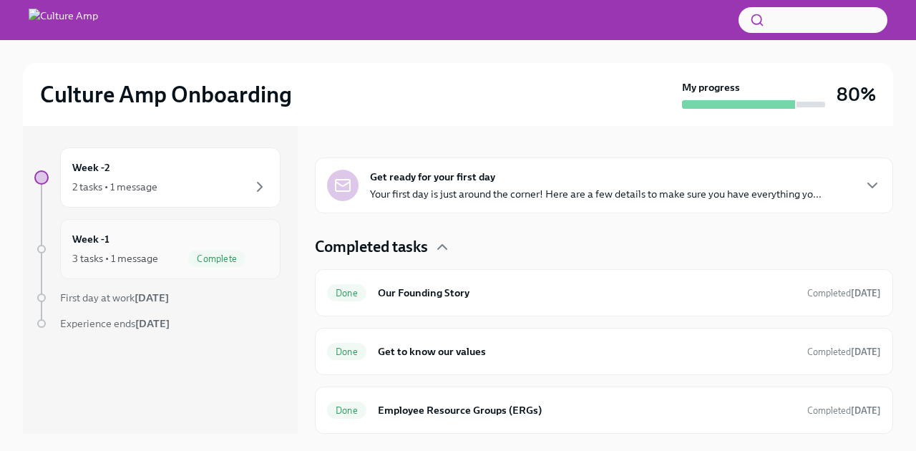
click at [154, 264] on div "3 tasks • 1 message" at bounding box center [115, 258] width 86 height 14
click at [166, 298] on strong "[DATE]" at bounding box center [151, 297] width 34 height 13
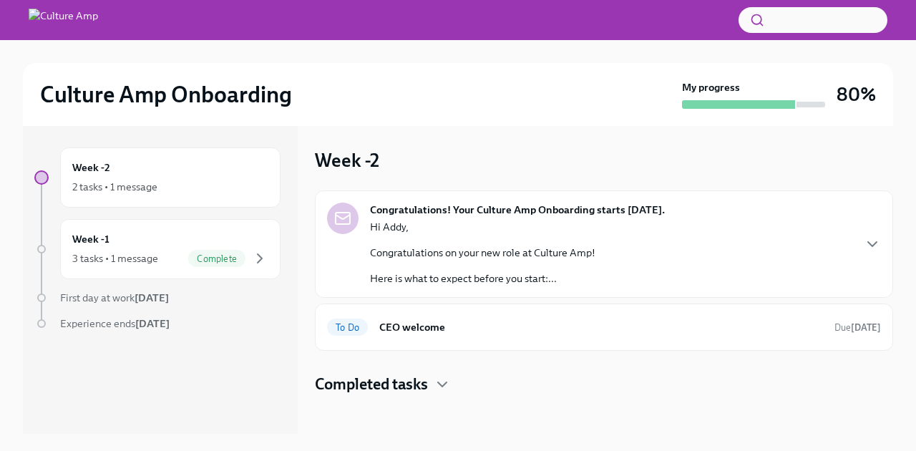
click at [190, 294] on div "First day at work [DATE]" at bounding box center [170, 297] width 220 height 14
click at [144, 319] on strong "[DATE]" at bounding box center [152, 323] width 34 height 13
click at [151, 300] on strong "[DATE]" at bounding box center [151, 297] width 34 height 13
click at [447, 385] on icon "button" at bounding box center [441, 384] width 17 height 17
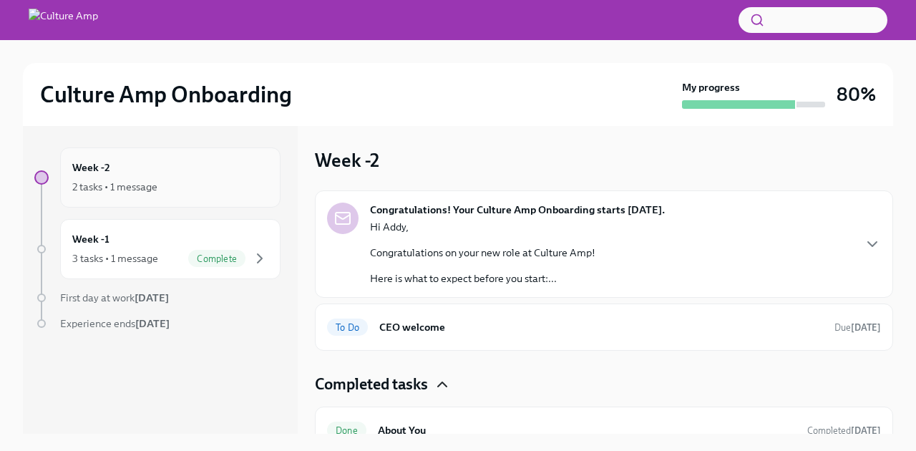
click at [139, 173] on div "Week -2 2 tasks • 1 message" at bounding box center [170, 178] width 196 height 36
click at [395, 328] on h6 "CEO welcome" at bounding box center [600, 327] width 443 height 16
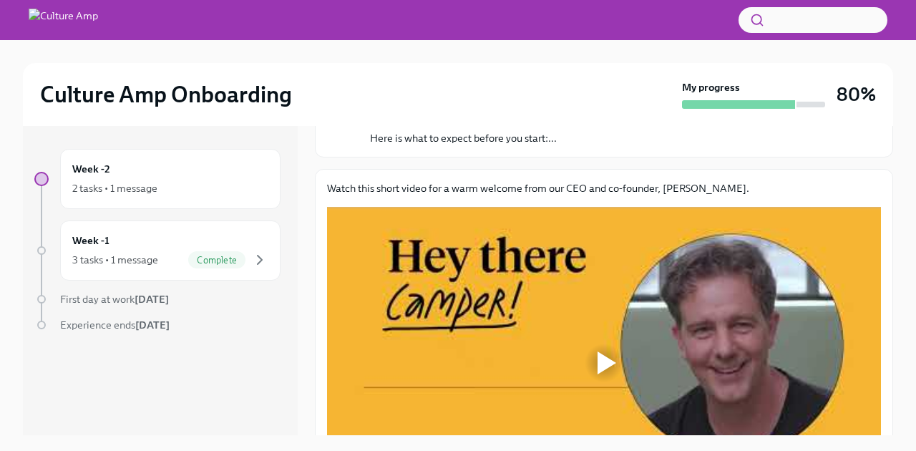
scroll to position [255, 0]
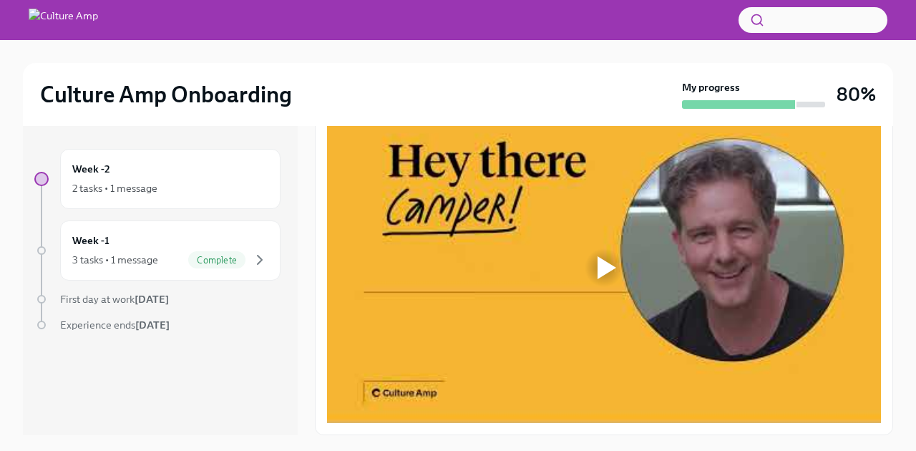
click at [602, 273] on div at bounding box center [606, 267] width 19 height 23
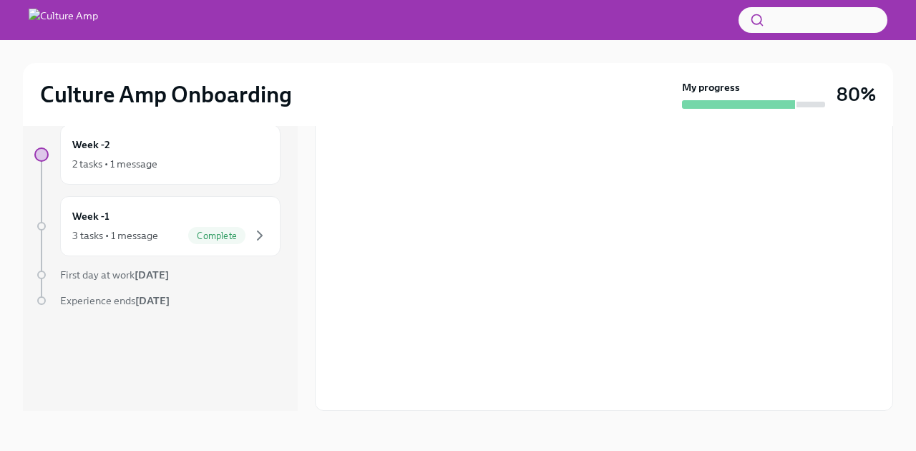
scroll to position [0, 0]
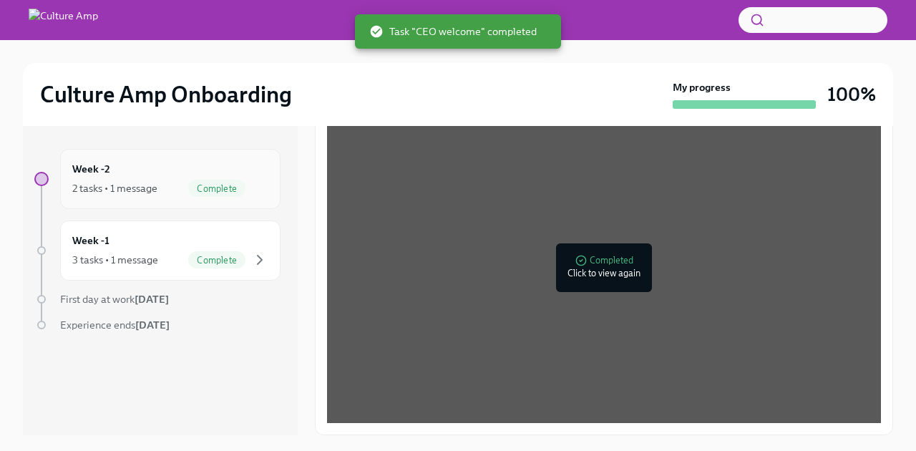
click at [148, 171] on div "Week -2 2 tasks • 1 message Complete" at bounding box center [170, 179] width 196 height 36
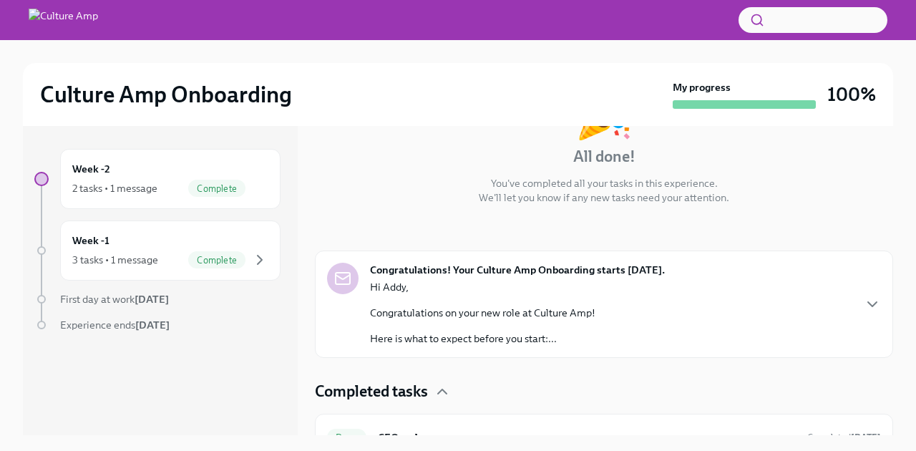
scroll to position [209, 0]
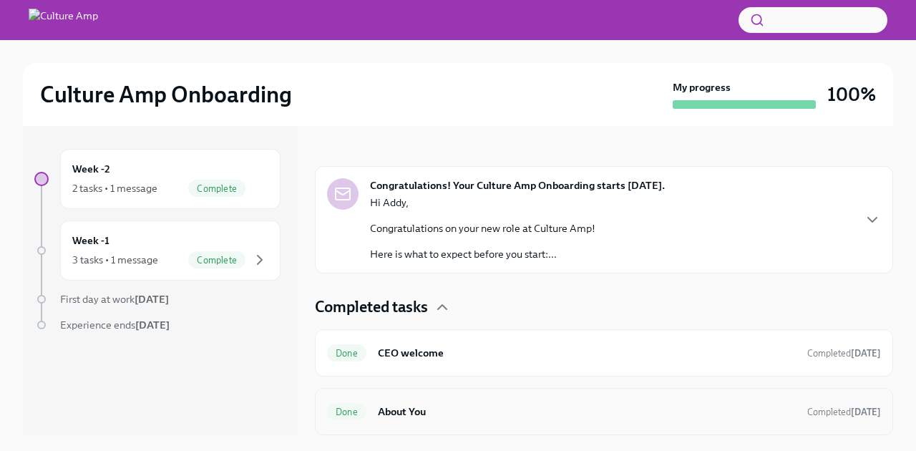
click at [737, 414] on h6 "About You" at bounding box center [587, 411] width 418 height 16
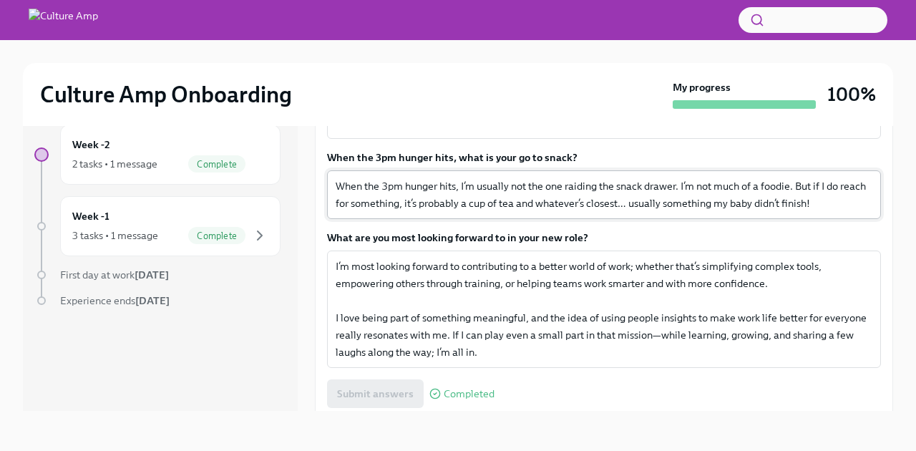
scroll to position [622, 0]
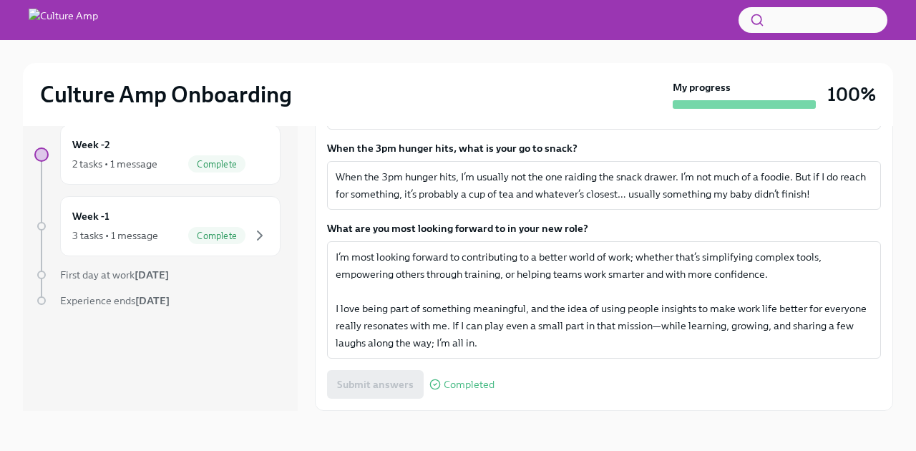
click at [105, 274] on span "First day at work [DATE]" at bounding box center [114, 274] width 109 height 13
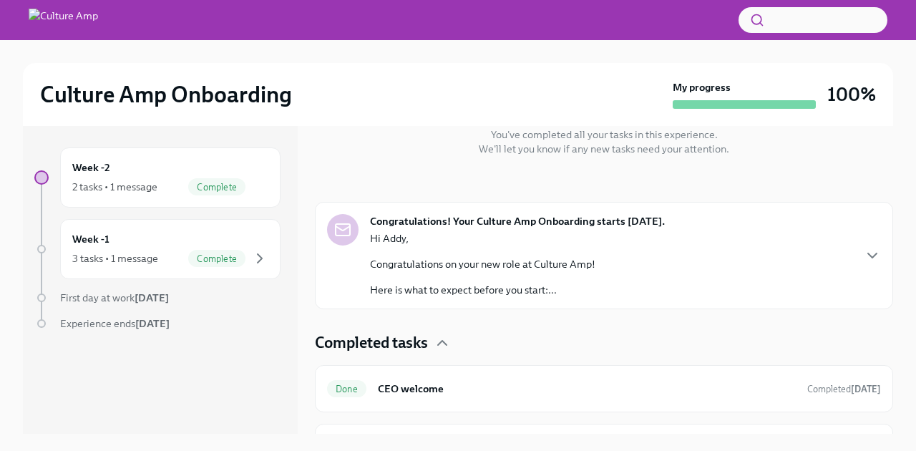
scroll to position [186, 0]
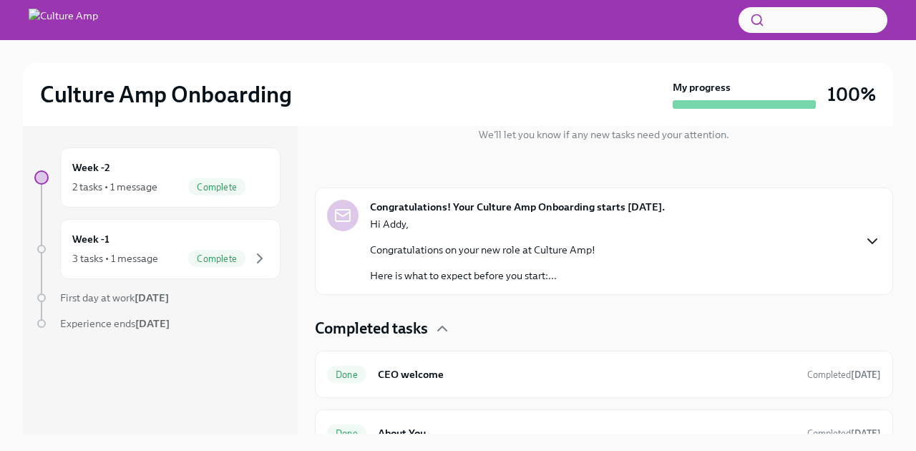
click at [866, 242] on icon "button" at bounding box center [871, 240] width 17 height 17
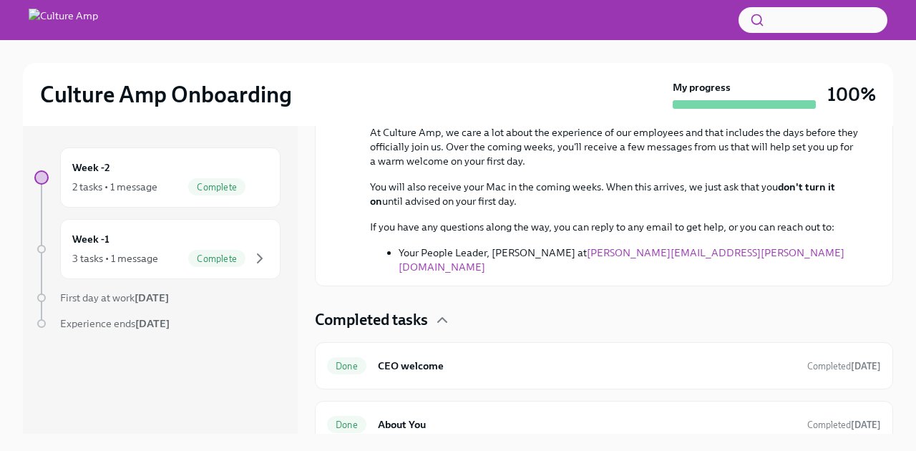
scroll to position [0, 0]
